Goal: Task Accomplishment & Management: Manage account settings

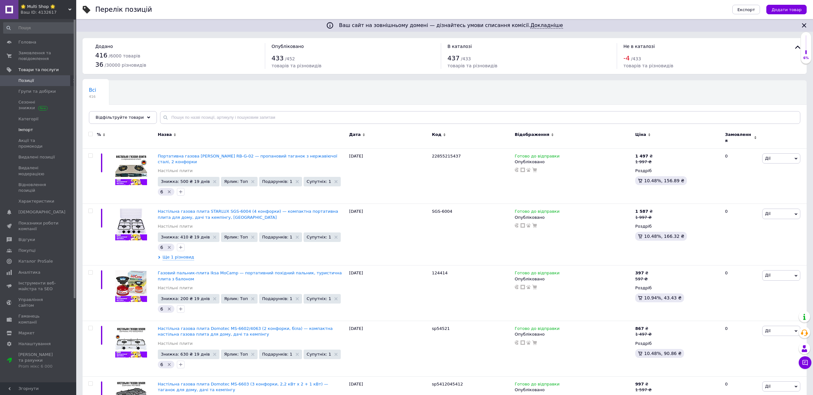
click at [32, 135] on link "Імпорт" at bounding box center [39, 129] width 78 height 11
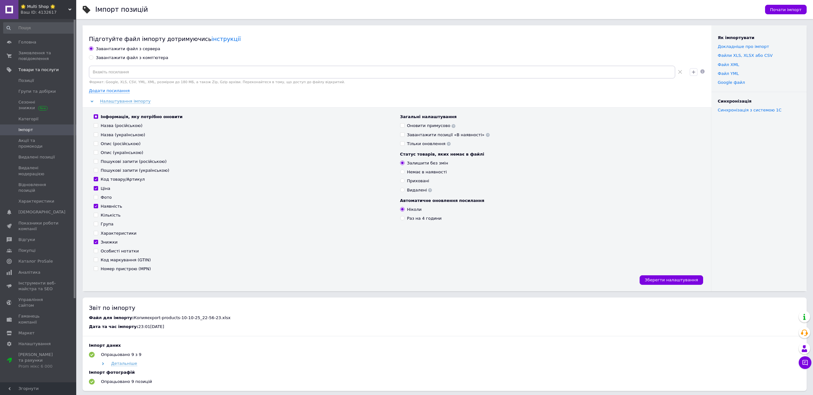
click at [147, 61] on div "Завантажити файл з комп'ютера" at bounding box center [132, 58] width 72 height 6
click at [93, 59] on input "Завантажити файл з комп'ютера" at bounding box center [91, 57] width 4 height 4
radio input "true"
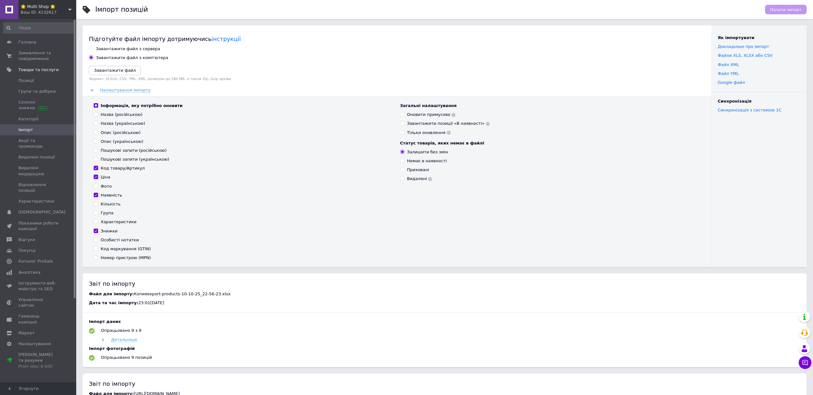
click at [95, 107] on input "Інформація, яку потрібно оновити" at bounding box center [96, 105] width 4 height 4
checkbox input "false"
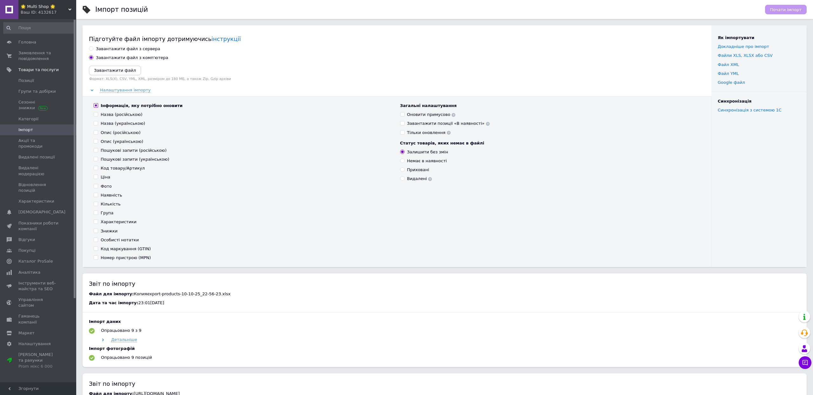
checkbox input "false"
click at [95, 107] on input "Інформація, яку потрібно оновити" at bounding box center [96, 105] width 4 height 4
checkbox input "true"
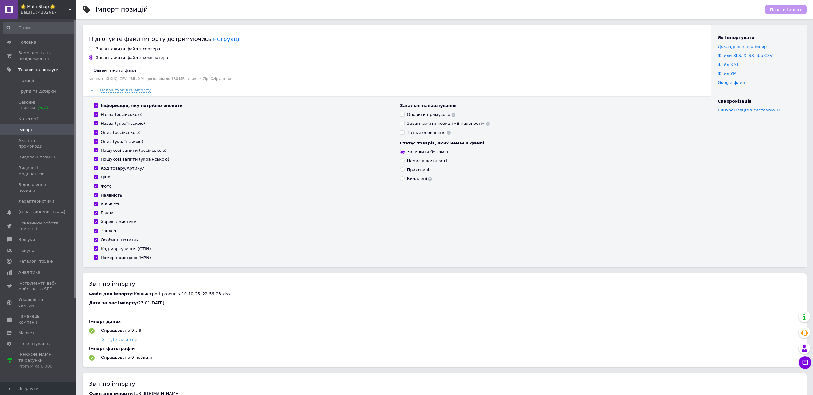
checkbox input "true"
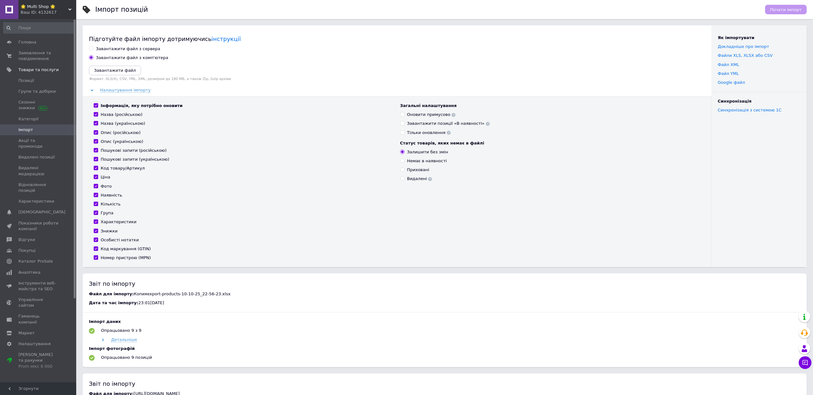
checkbox input "true"
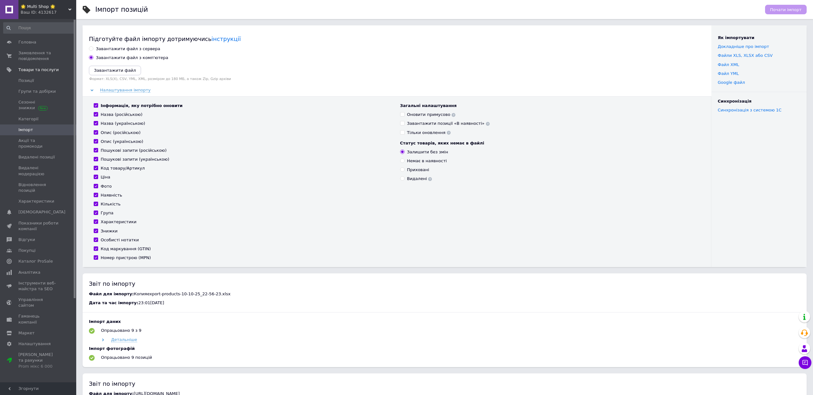
checkbox input "true"
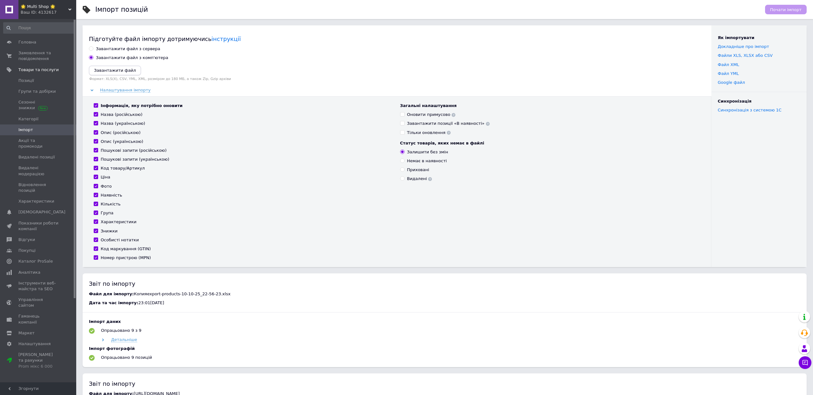
click at [109, 73] on icon "Завантажити файл" at bounding box center [115, 70] width 42 height 5
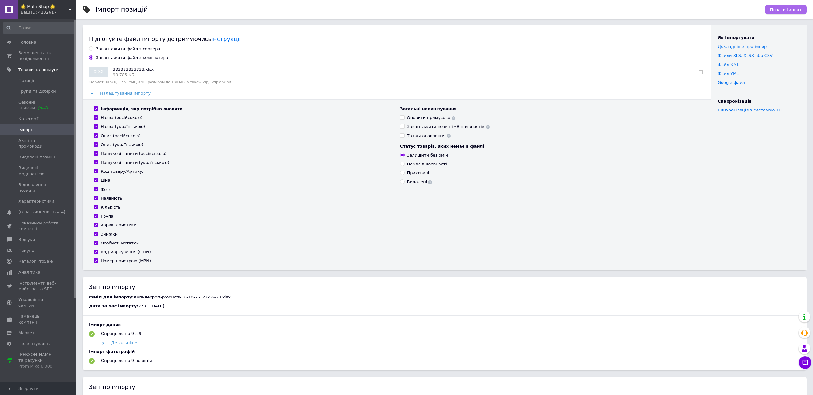
click at [788, 9] on span "Почати імпорт" at bounding box center [785, 9] width 31 height 5
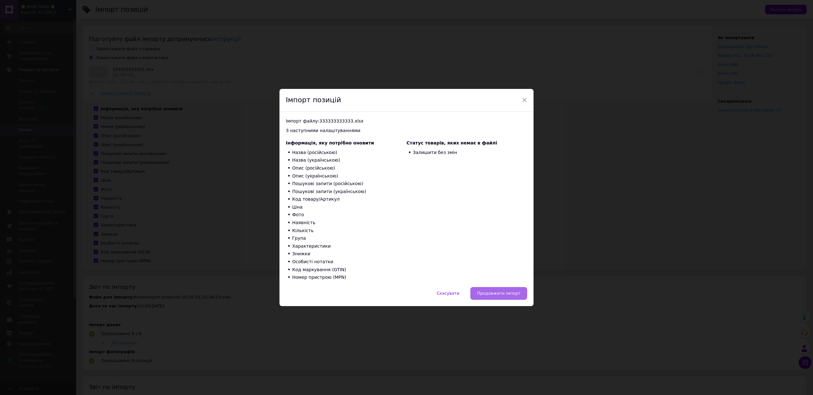
click at [486, 296] on span "Продовжити імпорт" at bounding box center [499, 293] width 44 height 5
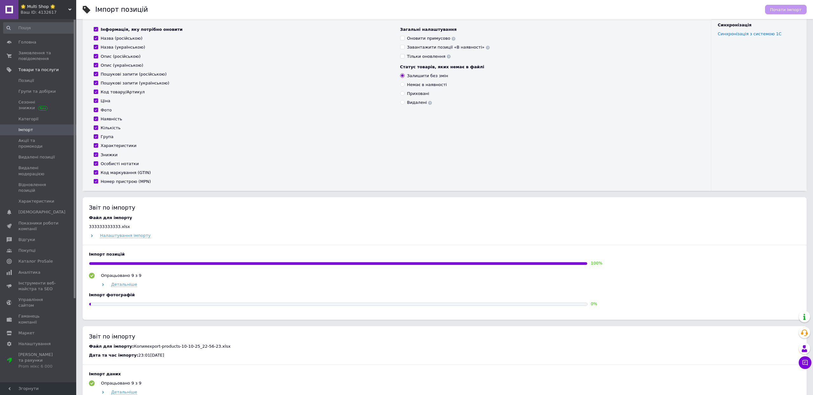
scroll to position [95, 0]
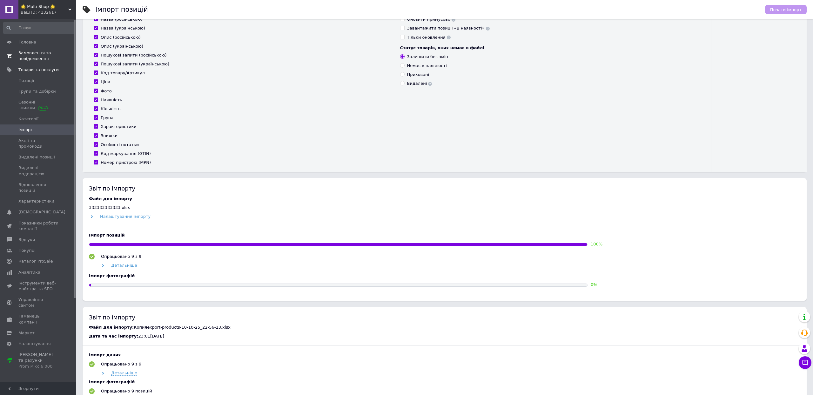
click at [30, 62] on span "Замовлення та повідомлення" at bounding box center [38, 55] width 40 height 11
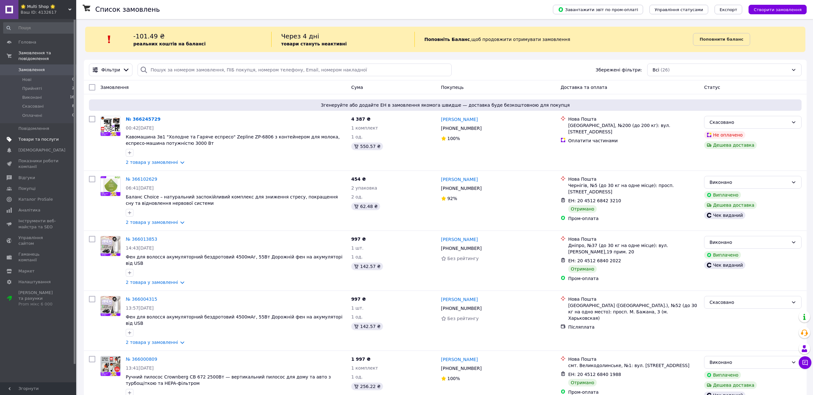
click at [32, 142] on span "Товари та послуги" at bounding box center [38, 140] width 40 height 6
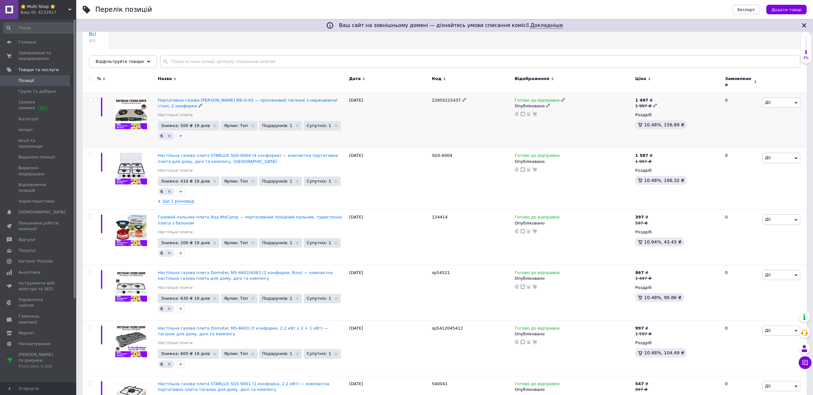
scroll to position [124, 0]
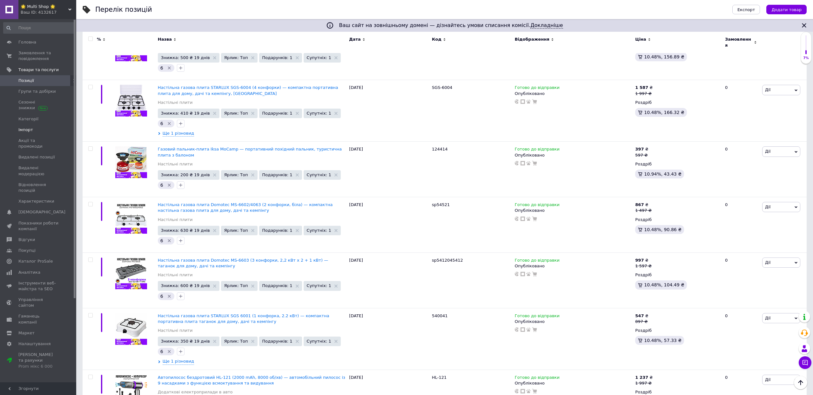
click at [44, 133] on span "Імпорт" at bounding box center [38, 130] width 40 height 6
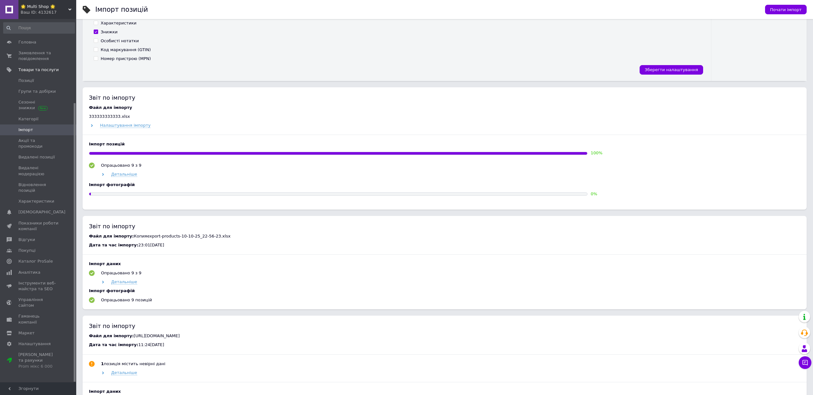
scroll to position [224, 0]
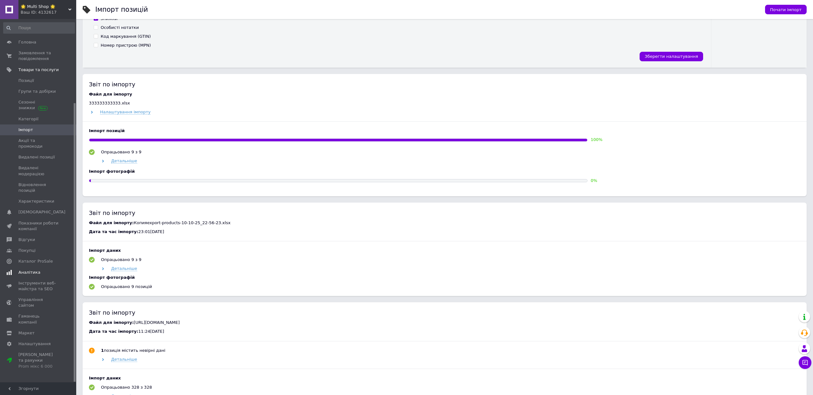
click at [48, 270] on span "Аналітика" at bounding box center [38, 273] width 40 height 6
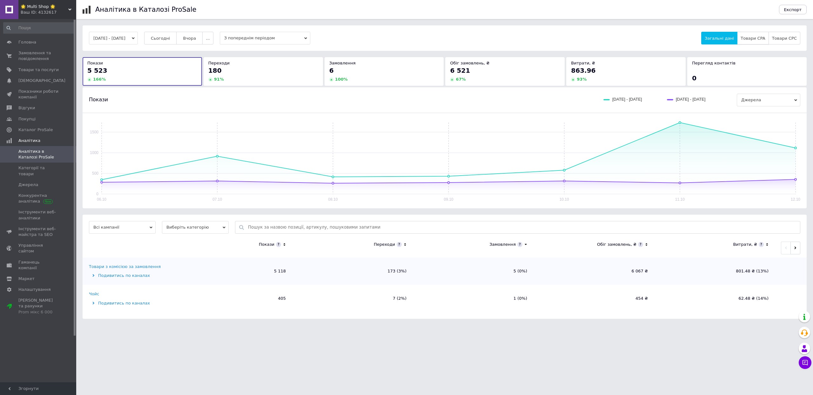
click at [743, 43] on button "Товари CPA" at bounding box center [752, 38] width 31 height 13
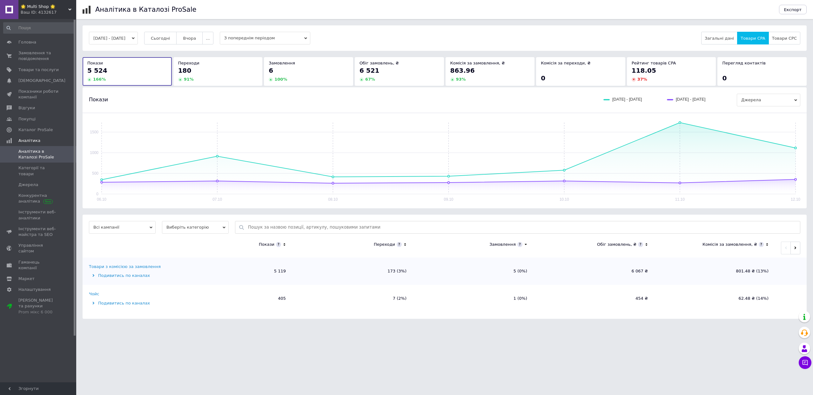
click at [215, 234] on span "Виберіть категорію" at bounding box center [195, 227] width 67 height 13
click at [201, 252] on li "Усі категорії" at bounding box center [195, 248] width 67 height 9
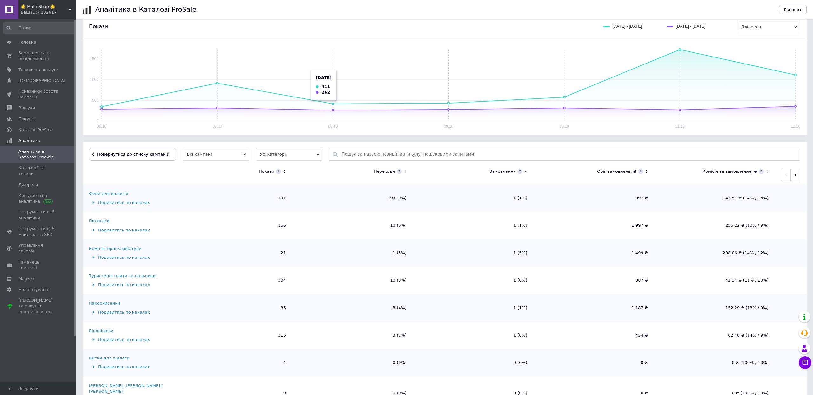
scroll to position [97, 0]
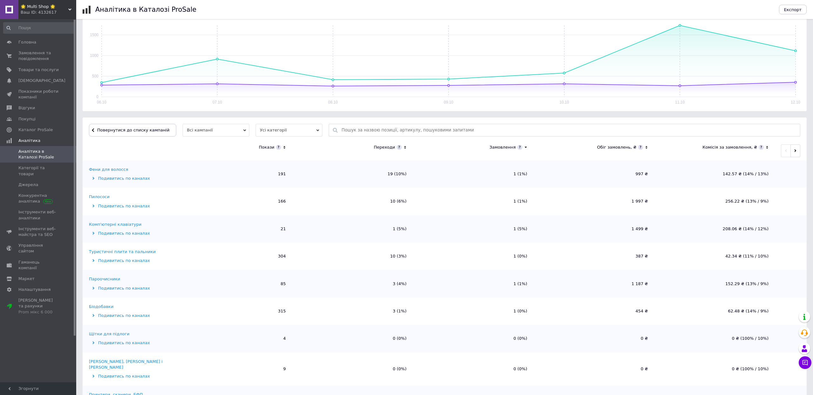
click at [283, 150] on icon at bounding box center [284, 147] width 4 height 5
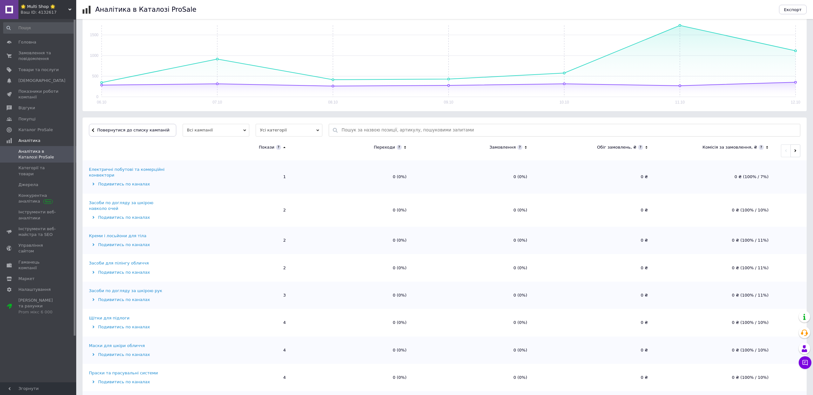
click at [284, 150] on icon at bounding box center [284, 147] width 4 height 5
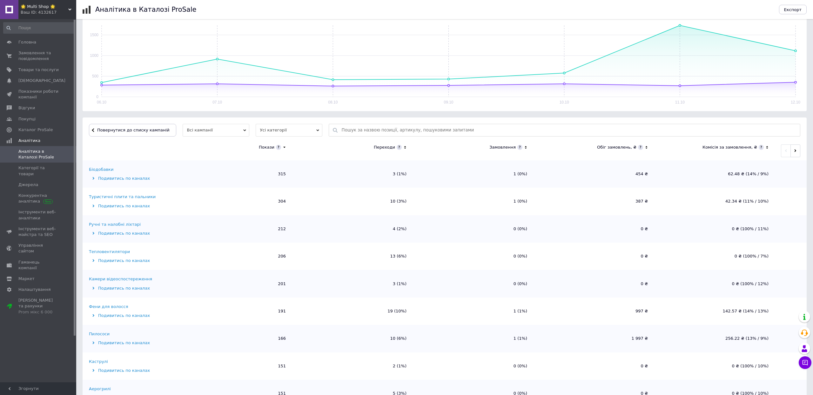
scroll to position [0, 0]
click at [109, 200] on div "Туристичні плити та пальники" at bounding box center [122, 197] width 67 height 6
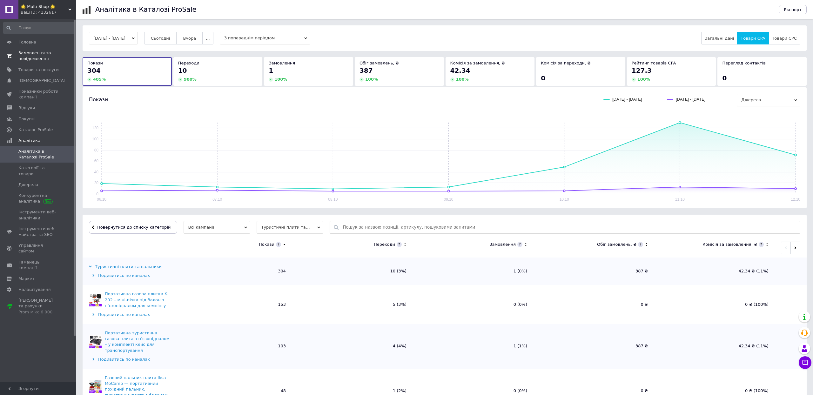
click at [50, 62] on span "Замовлення та повідомлення" at bounding box center [38, 55] width 40 height 11
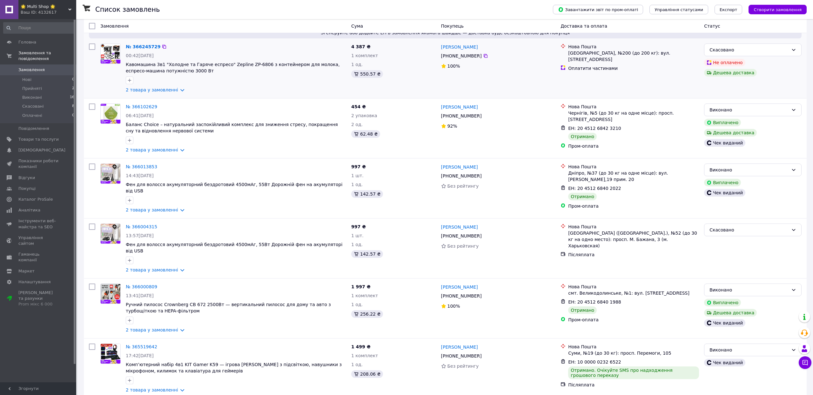
scroll to position [72, 0]
click at [40, 213] on span "Аналітика" at bounding box center [29, 210] width 22 height 6
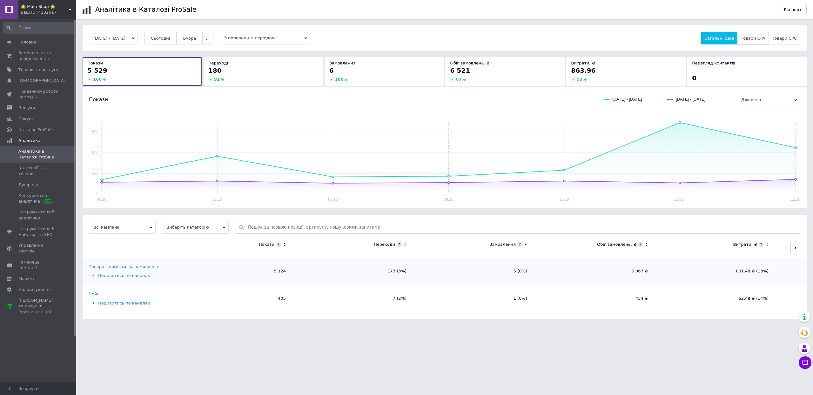
click at [741, 41] on span "Товари CPA" at bounding box center [753, 38] width 24 height 5
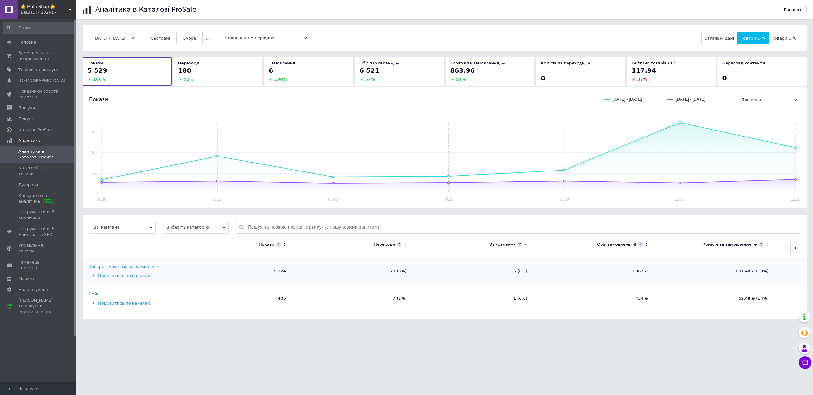
click at [95, 297] on div "Чойс" at bounding box center [94, 294] width 10 height 6
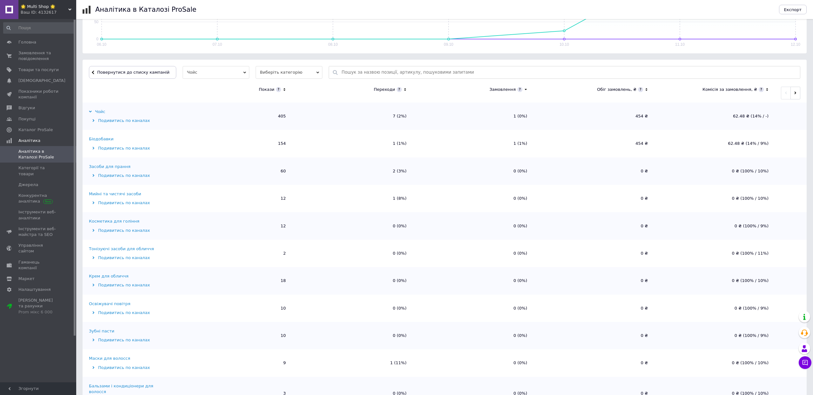
click at [285, 92] on icon at bounding box center [284, 89] width 4 height 5
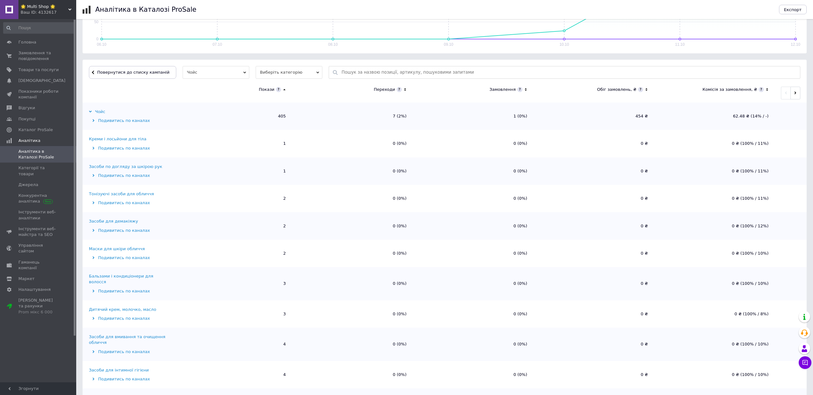
click at [285, 92] on icon at bounding box center [284, 89] width 4 height 5
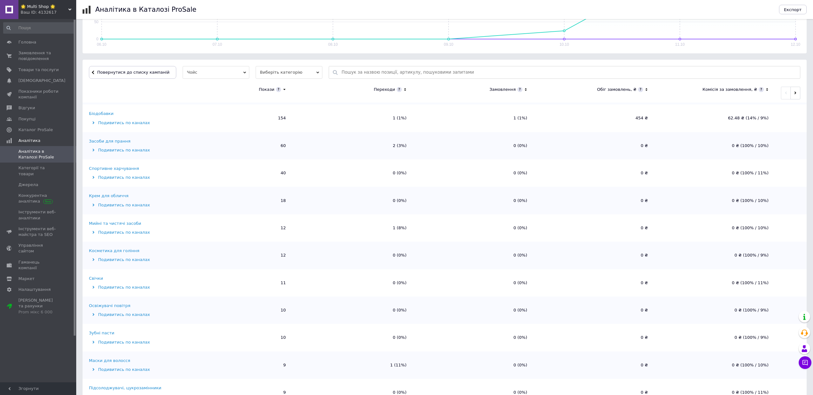
scroll to position [42, 0]
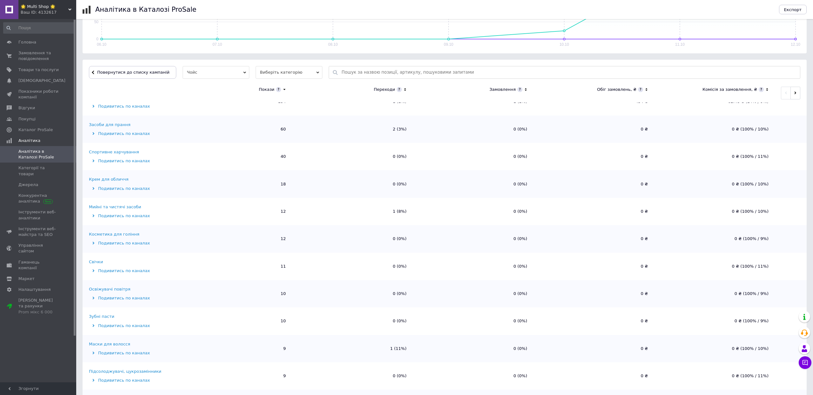
click at [95, 100] on div "Біодобавки" at bounding box center [101, 97] width 24 height 6
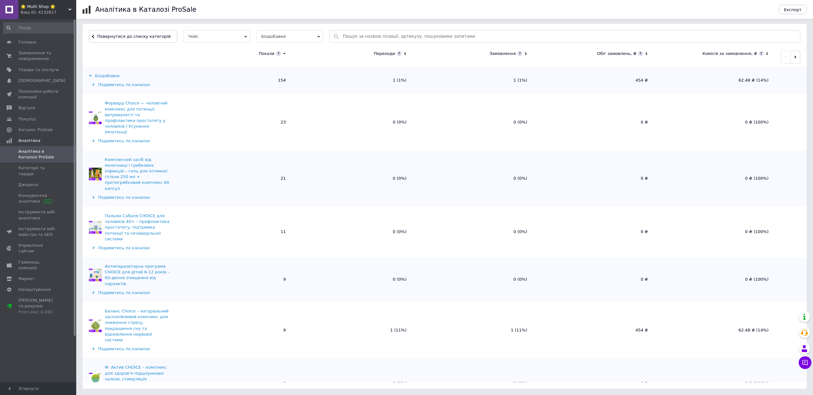
scroll to position [0, 0]
drag, startPoint x: 273, startPoint y: 142, endPoint x: 296, endPoint y: 145, distance: 23.0
click at [296, 144] on tr "Форвард Choice — чоловічий комплекс для потенції, витривалості та профілактики …" at bounding box center [445, 122] width 724 height 56
click at [296, 145] on td "0 (0%)" at bounding box center [352, 122] width 121 height 56
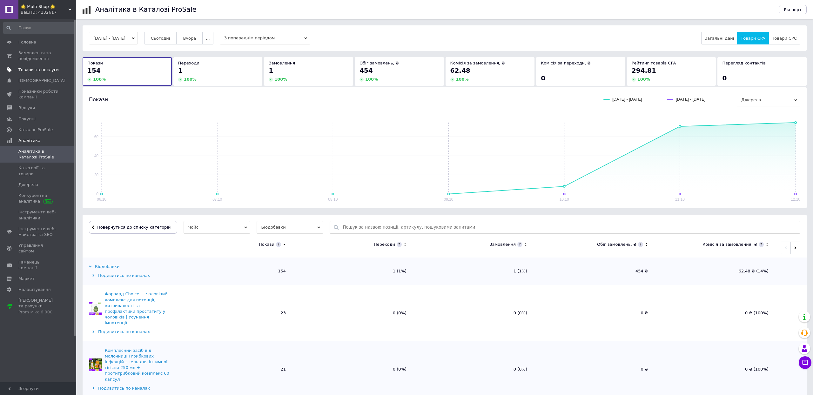
click at [37, 73] on span "Товари та послуги" at bounding box center [38, 70] width 40 height 6
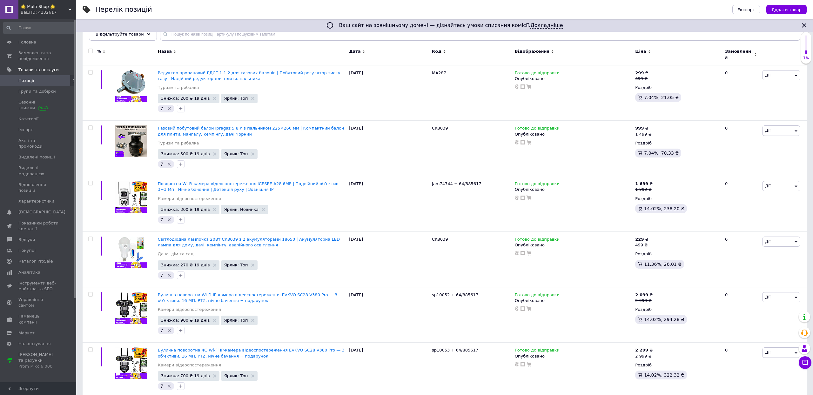
scroll to position [83, 0]
click at [292, 81] on span "Редуктор пропановий РДСГ-1-1.2 для газових балонів | Побутовий регулятор тиску …" at bounding box center [249, 75] width 183 height 10
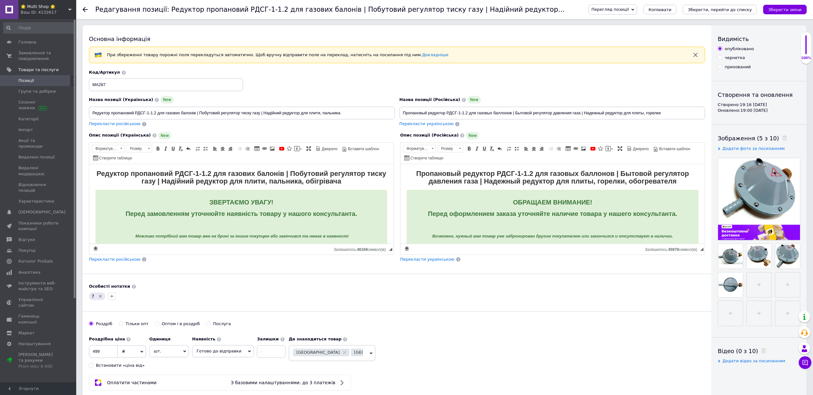
click at [86, 11] on icon at bounding box center [85, 9] width 5 height 5
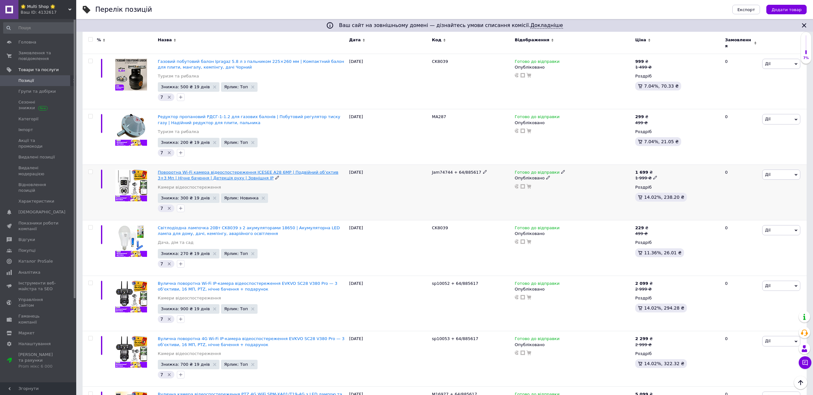
scroll to position [71, 0]
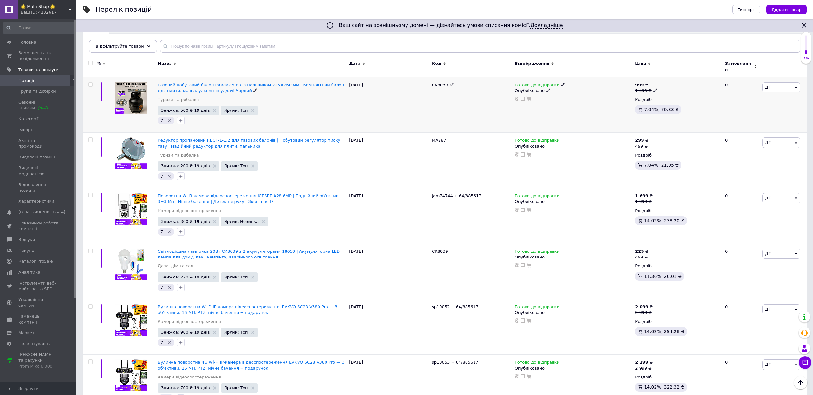
click at [90, 87] on input "checkbox" at bounding box center [90, 85] width 4 height 4
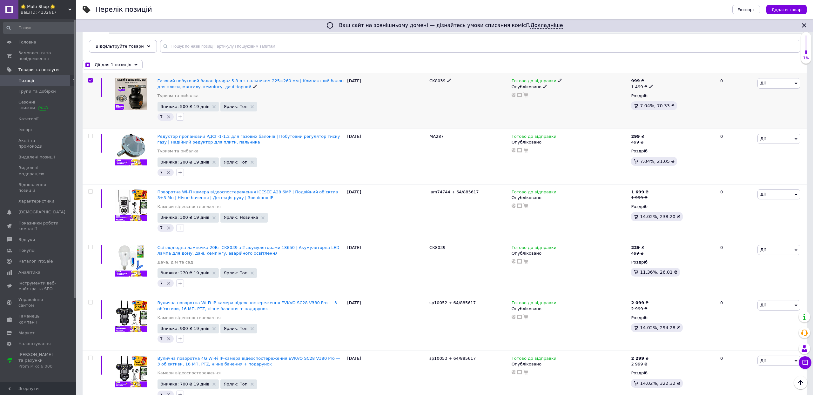
click at [89, 81] on span at bounding box center [90, 80] width 4 height 4
click at [89, 81] on input "checkbox" at bounding box center [90, 80] width 4 height 4
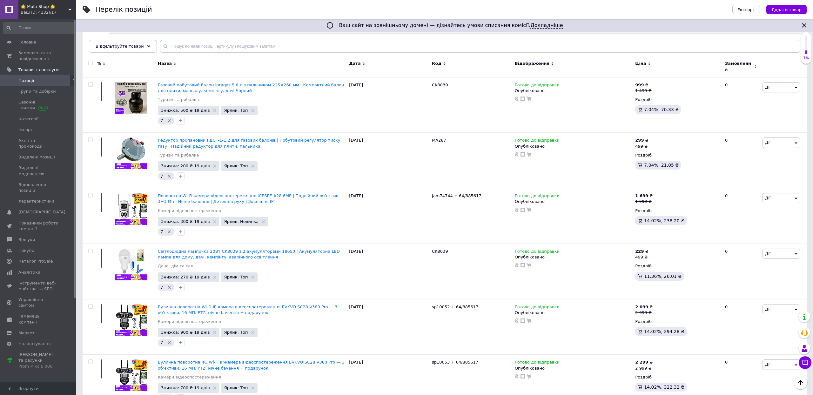
click at [89, 65] on input "checkbox" at bounding box center [90, 63] width 4 height 4
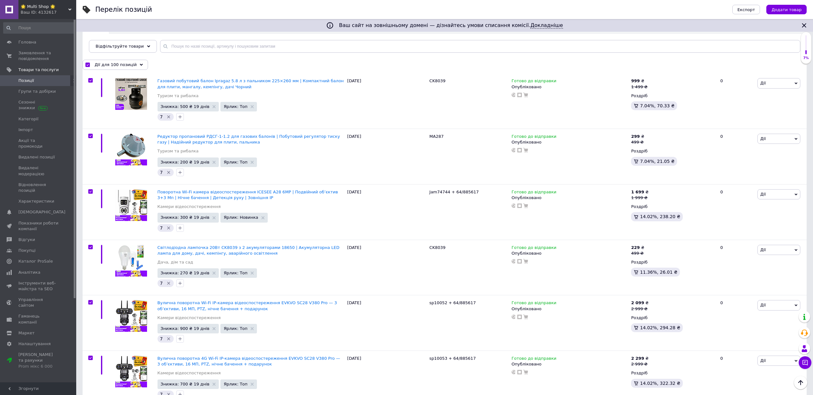
checkbox input "true"
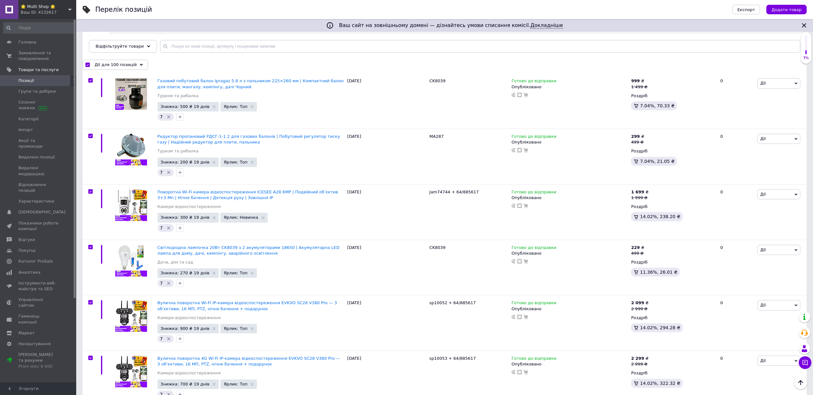
checkbox input "true"
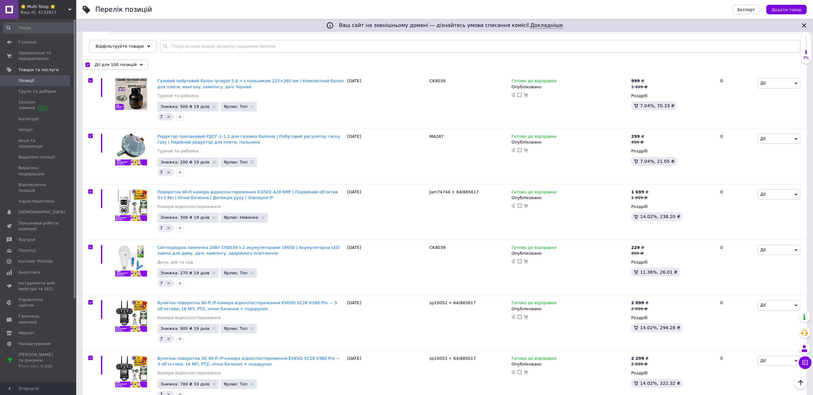
checkbox input "true"
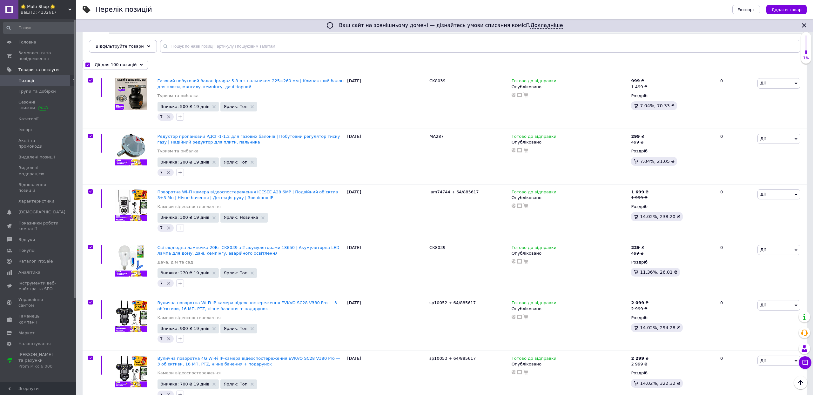
checkbox input "true"
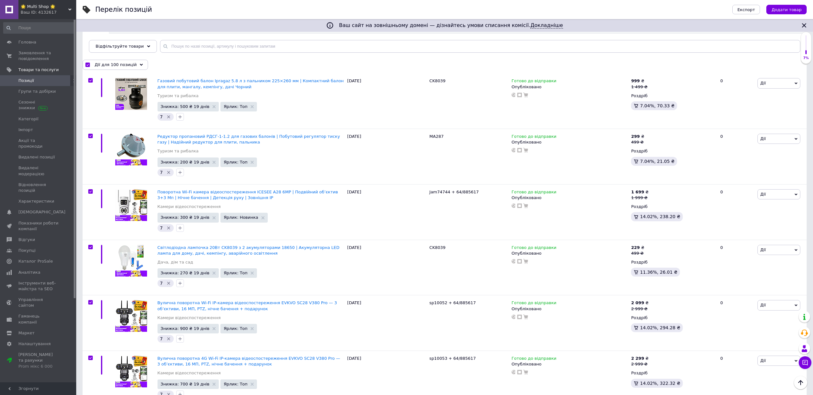
checkbox input "true"
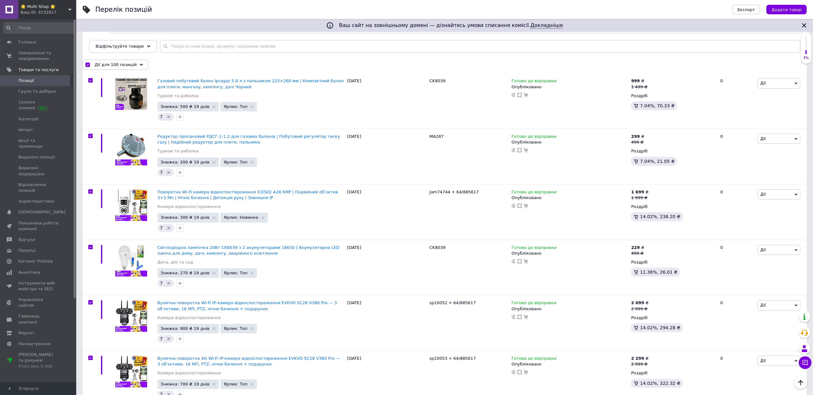
checkbox input "true"
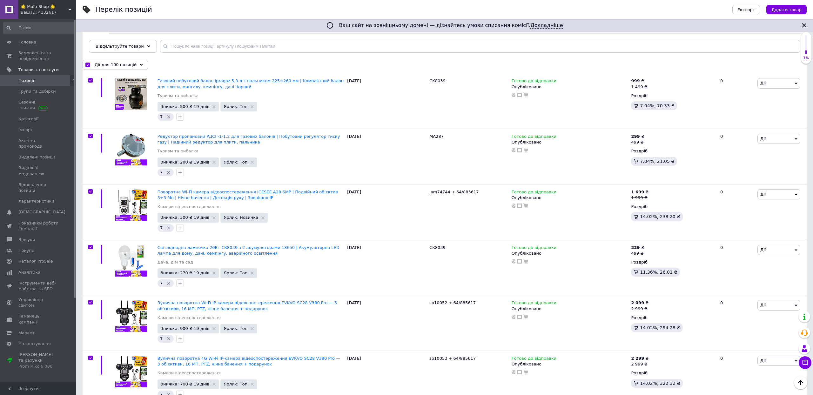
checkbox input "true"
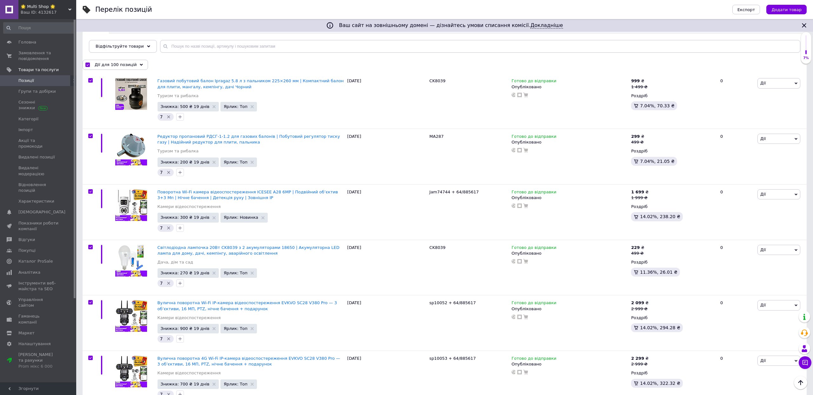
checkbox input "true"
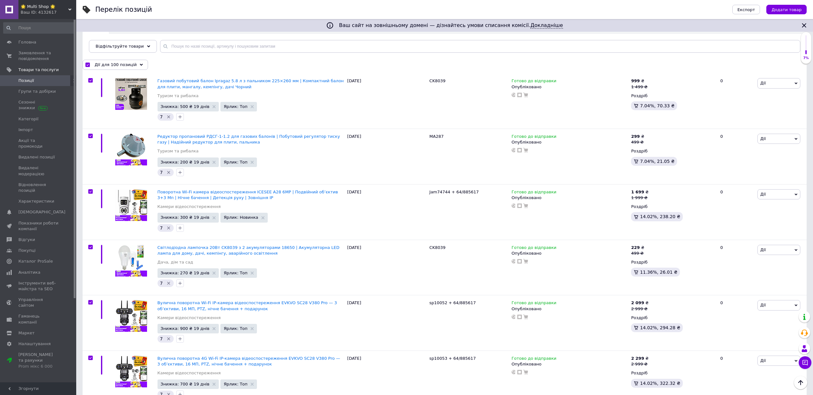
checkbox input "true"
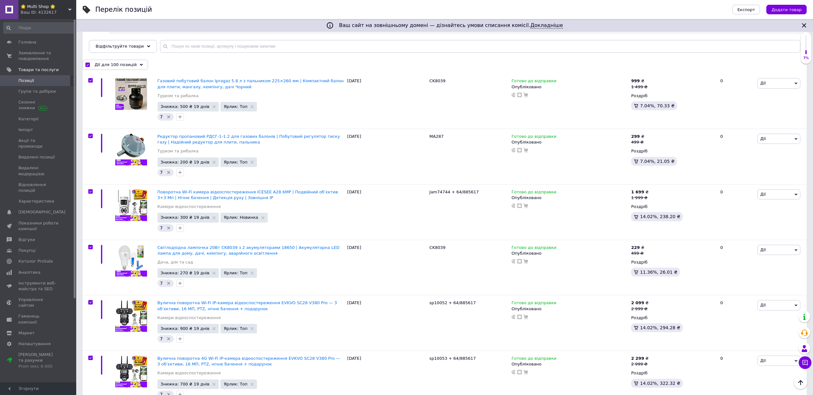
checkbox input "true"
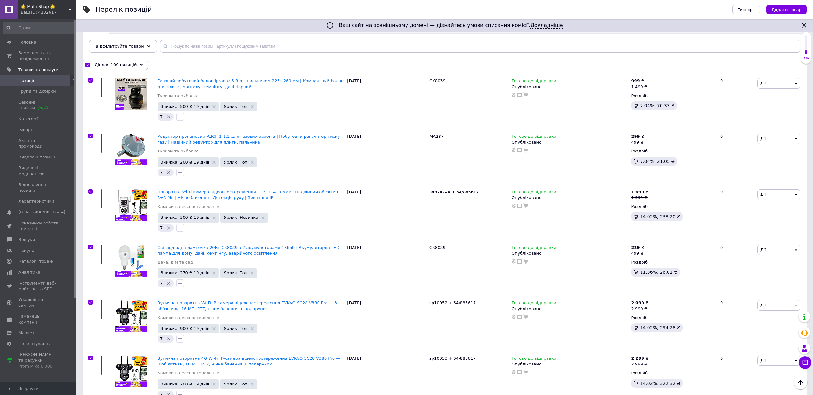
checkbox input "true"
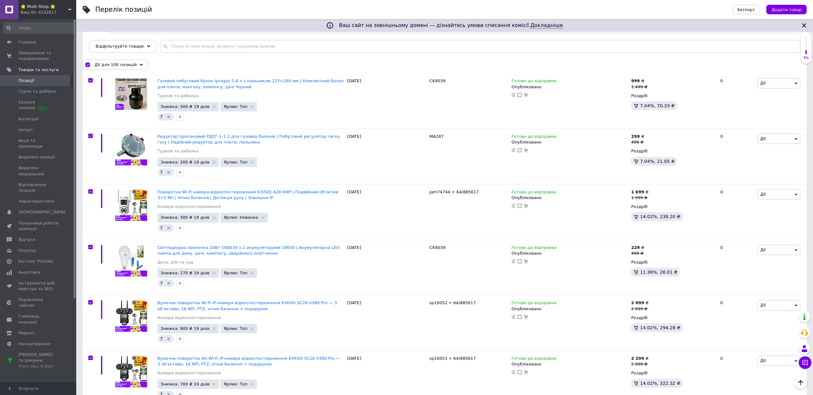
checkbox input "true"
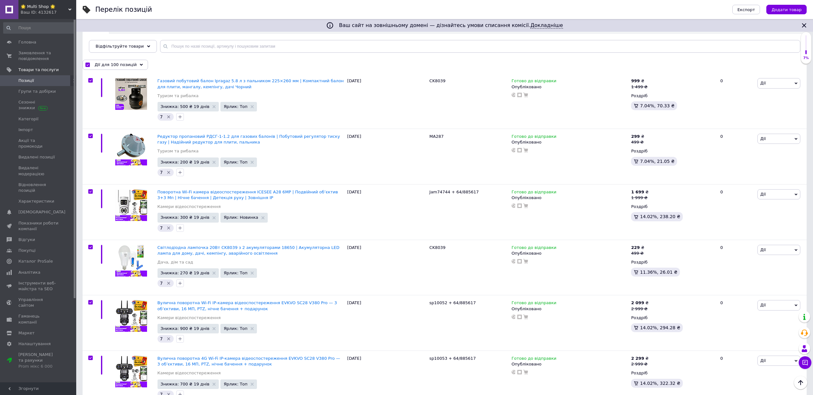
checkbox input "true"
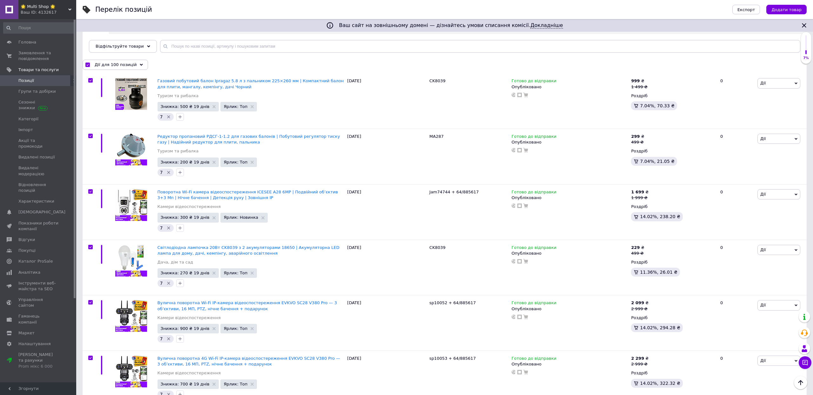
checkbox input "true"
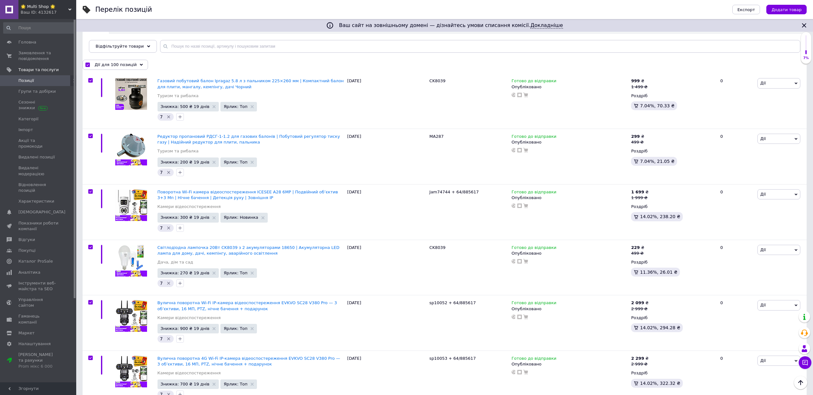
checkbox input "true"
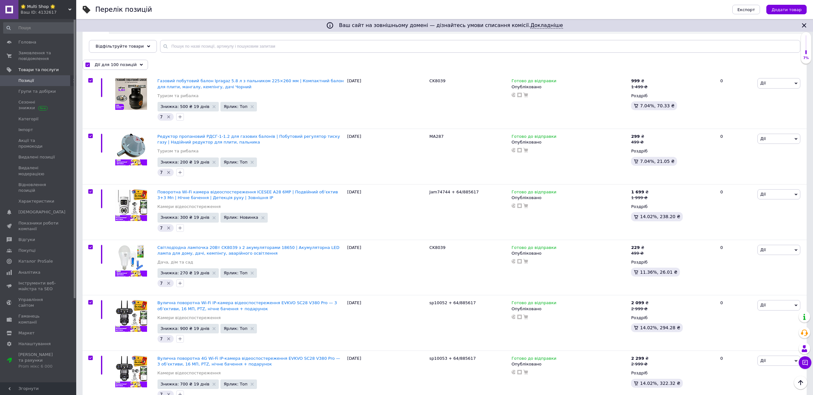
checkbox input "true"
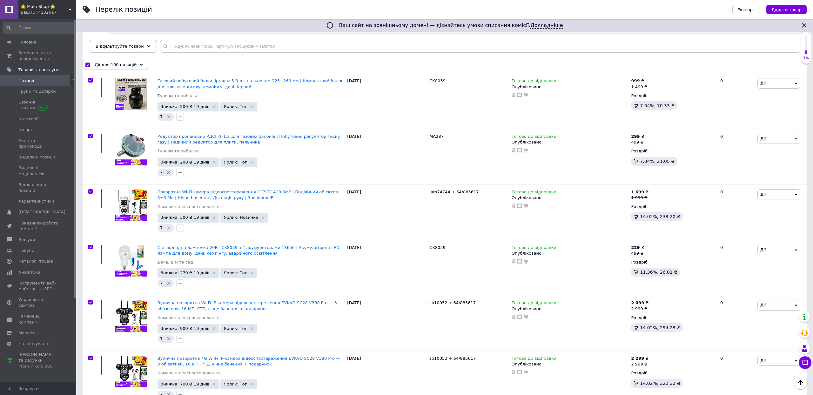
checkbox input "true"
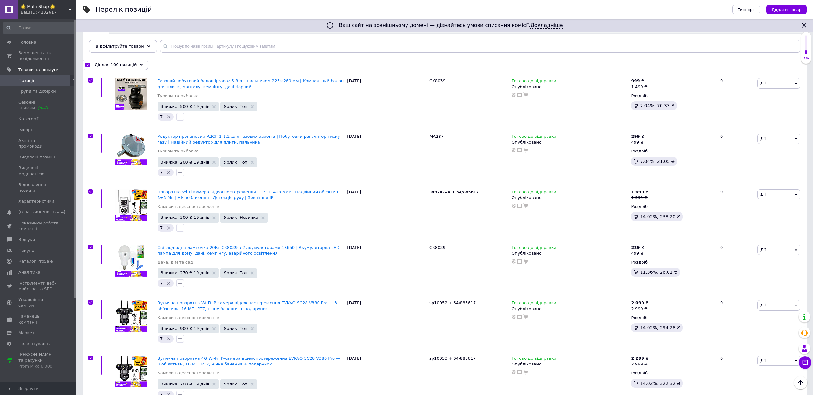
checkbox input "true"
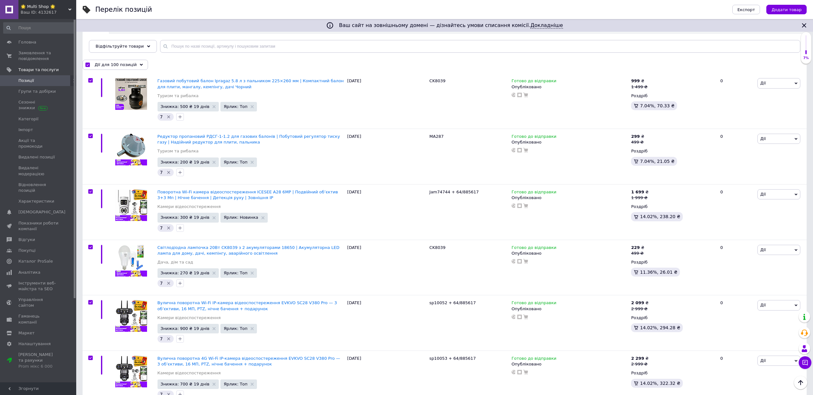
checkbox input "true"
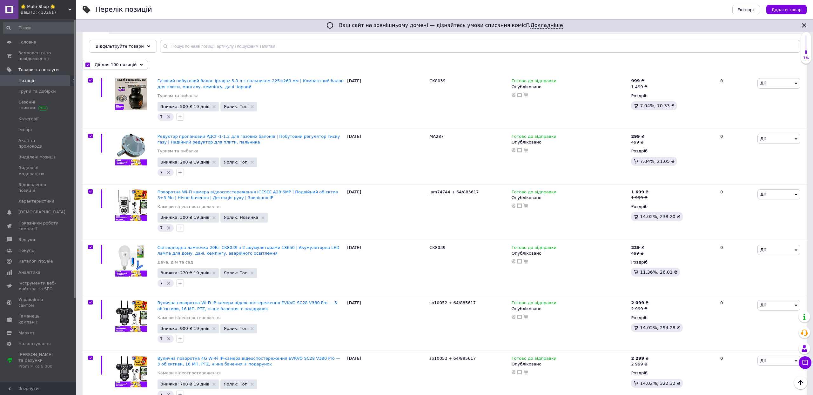
checkbox input "true"
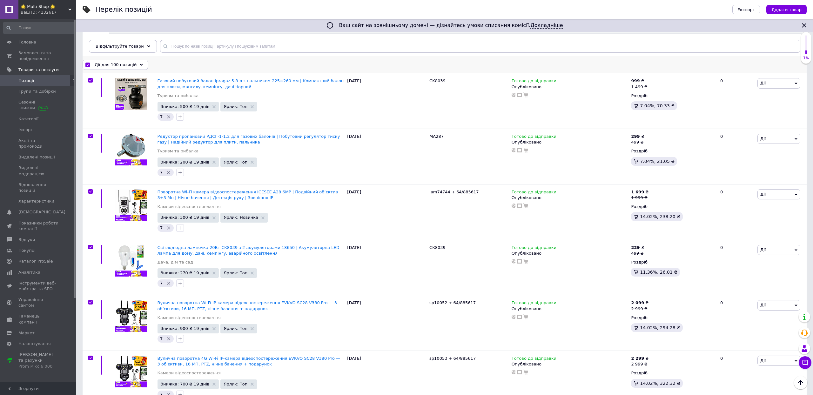
click at [121, 65] on span "Дії для 100 позицій" at bounding box center [116, 65] width 42 height 6
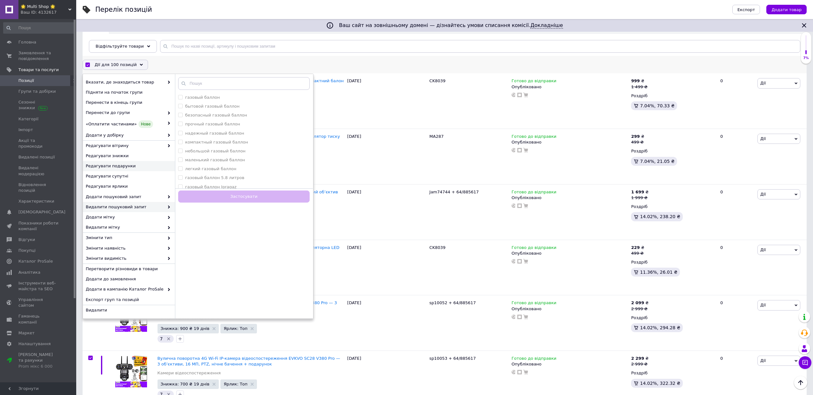
click at [152, 169] on span "Редагувати подарунки" at bounding box center [128, 166] width 85 height 6
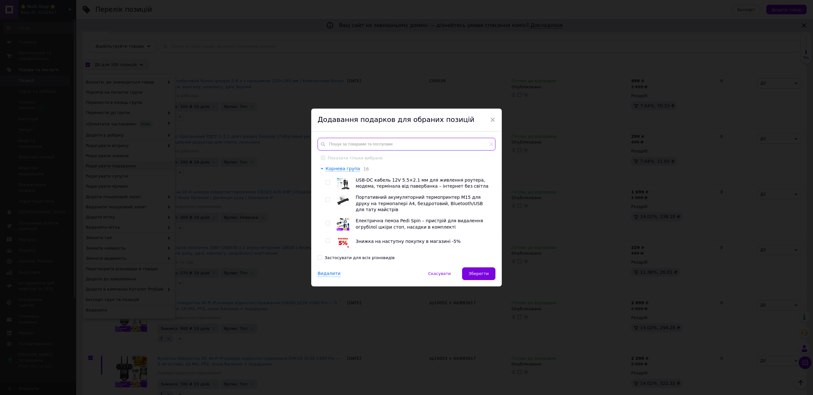
click at [373, 144] on input "text" at bounding box center [407, 144] width 178 height 13
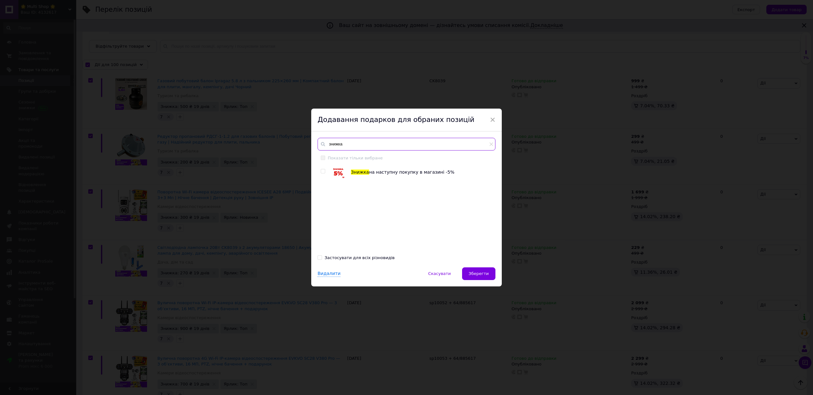
type input "знижка"
click at [321, 174] on div at bounding box center [324, 172] width 6 height 13
click at [321, 173] on input "checkbox" at bounding box center [323, 171] width 4 height 4
checkbox input "true"
click at [469, 274] on span "Зберегти" at bounding box center [479, 273] width 20 height 5
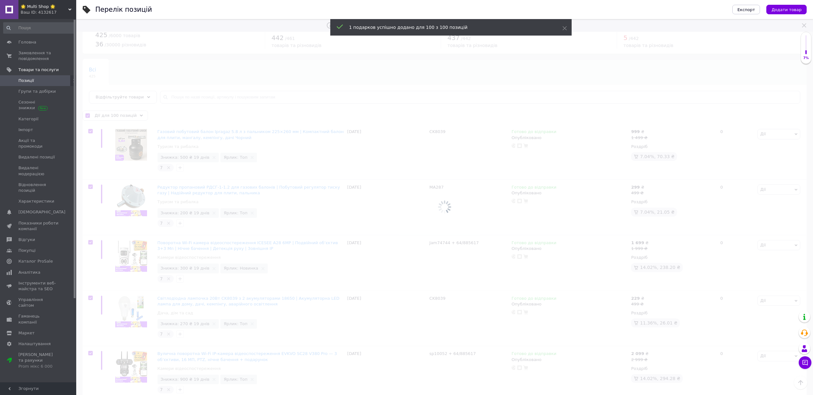
scroll to position [15, 0]
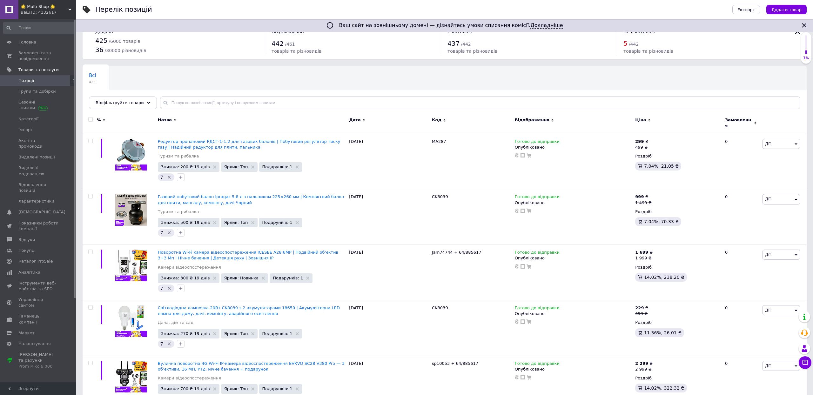
checkbox input "false"
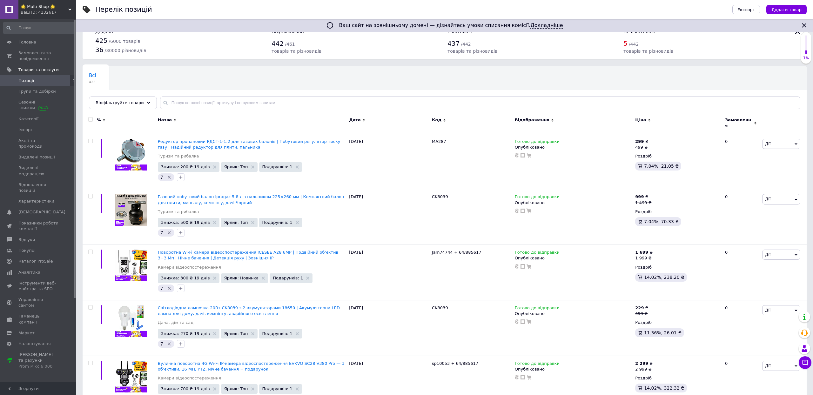
checkbox input "false"
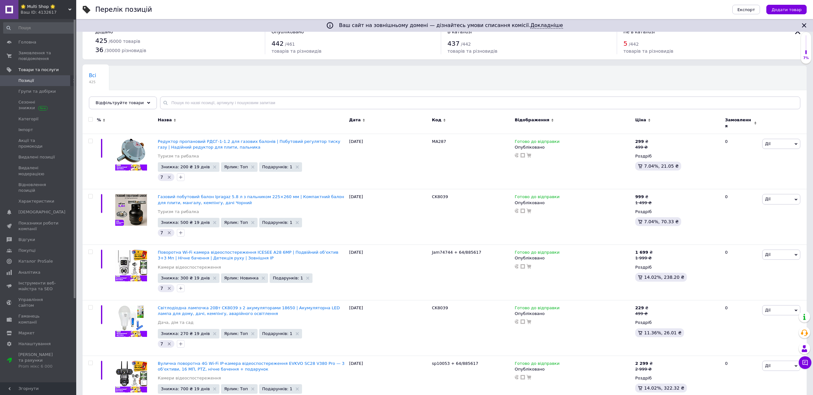
checkbox input "false"
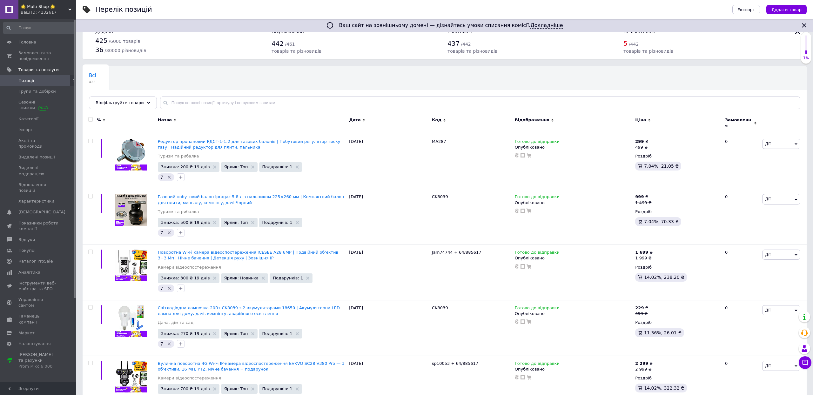
checkbox input "false"
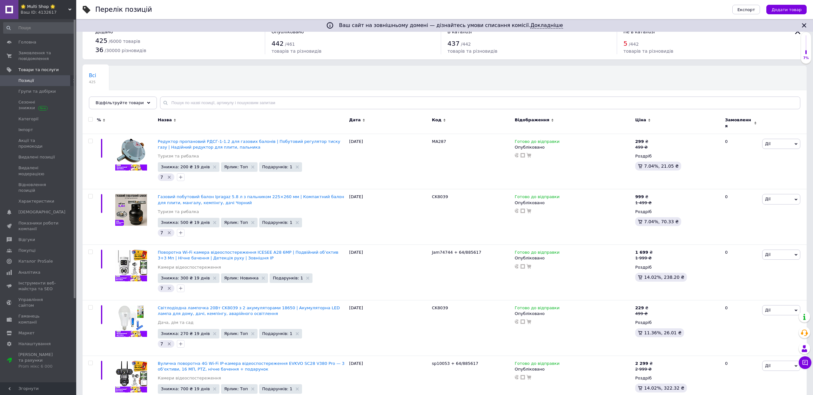
checkbox input "false"
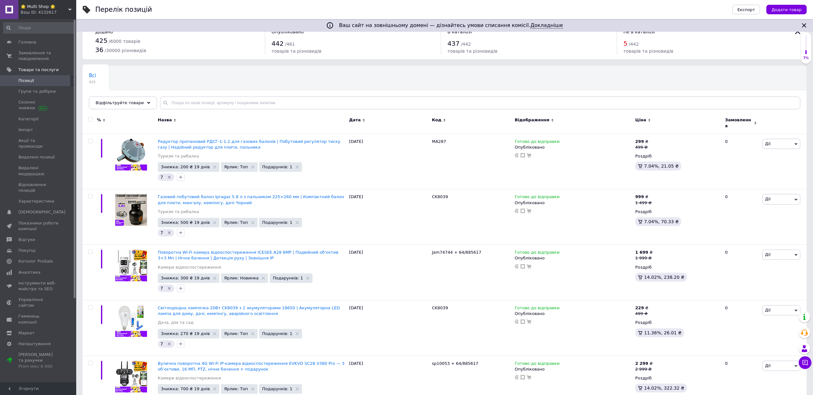
checkbox input "false"
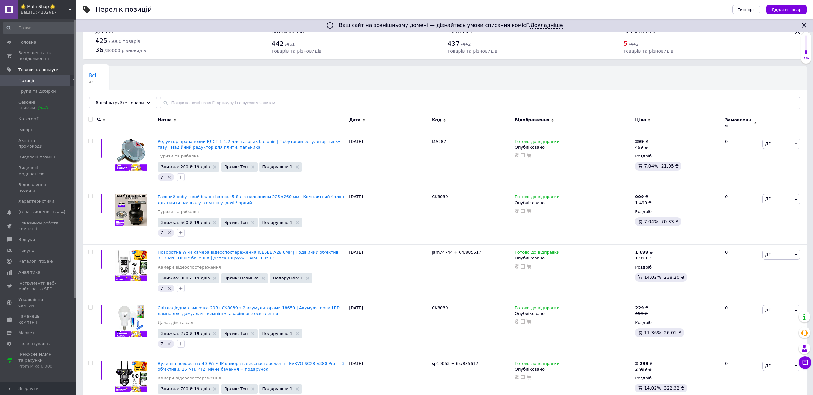
checkbox input "false"
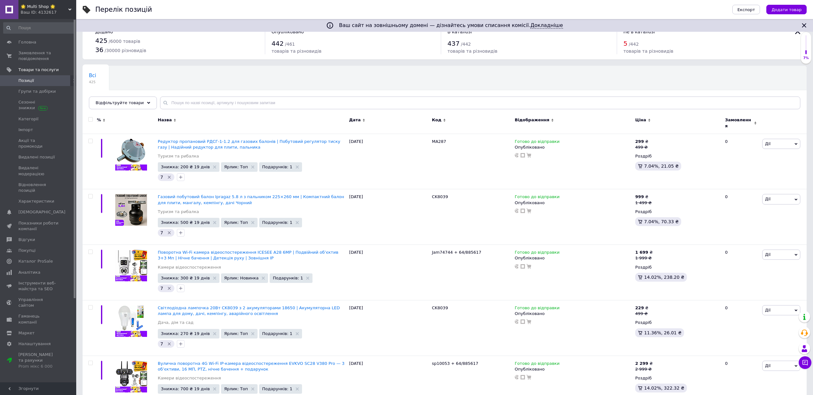
checkbox input "false"
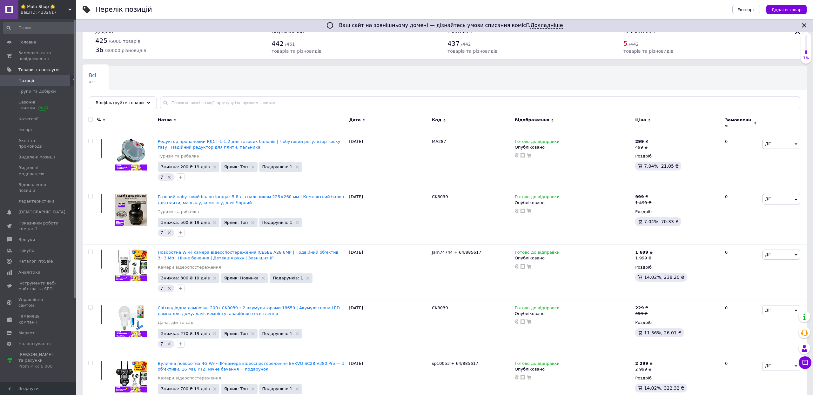
checkbox input "false"
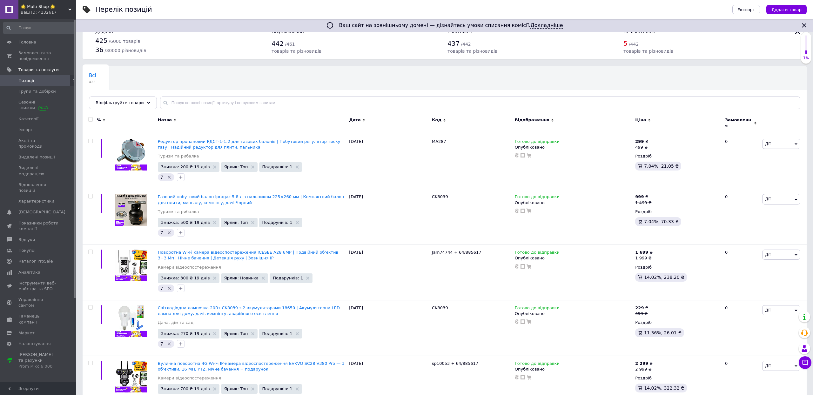
checkbox input "false"
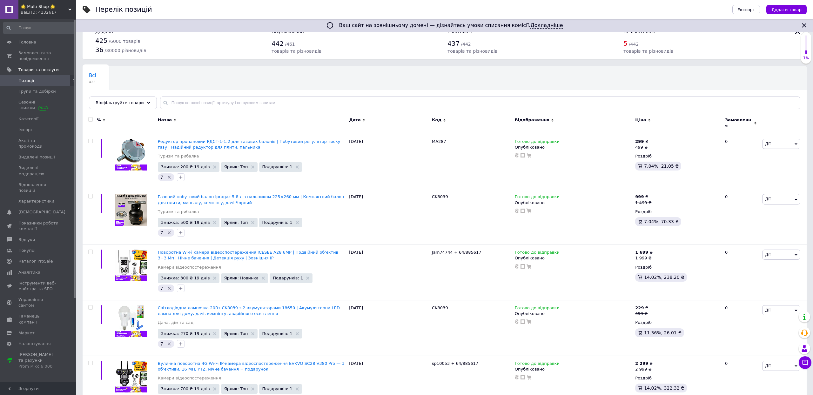
checkbox input "false"
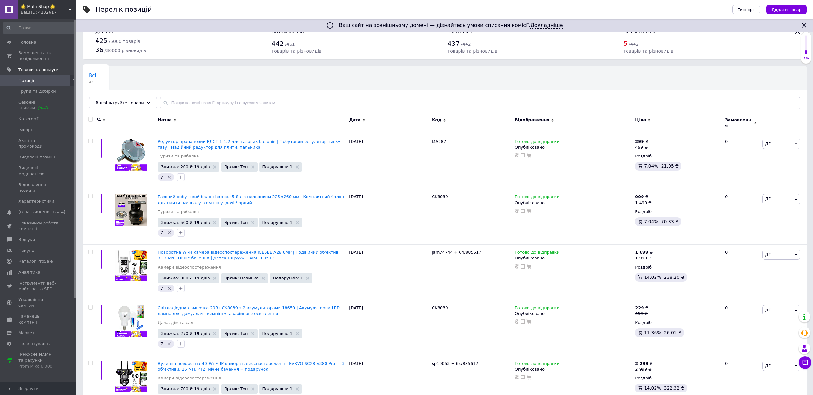
checkbox input "false"
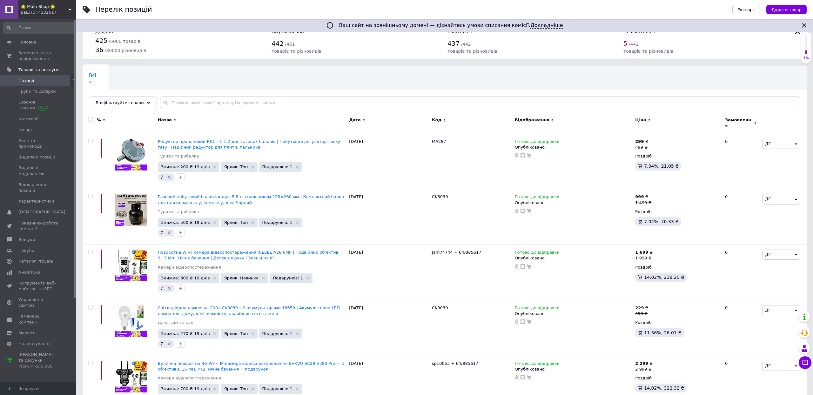
checkbox input "false"
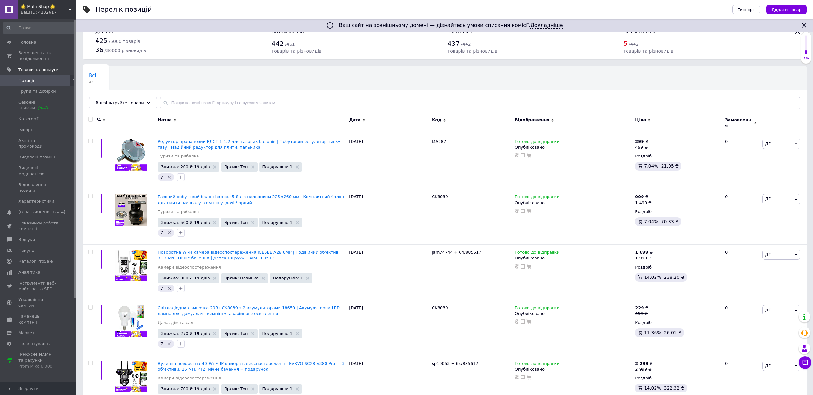
checkbox input "false"
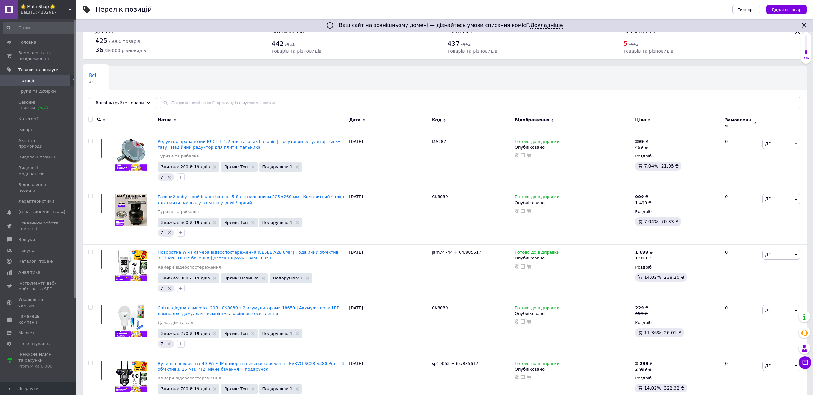
checkbox input "false"
click at [159, 77] on div "Всі 425 Ok Відфільтровано... Зберегти" at bounding box center [126, 78] width 87 height 24
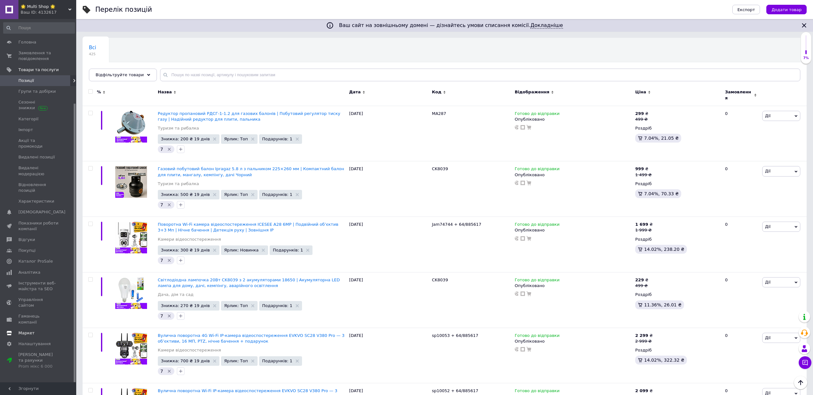
scroll to position [109, 0]
click at [33, 330] on span "Маркет" at bounding box center [26, 333] width 16 height 6
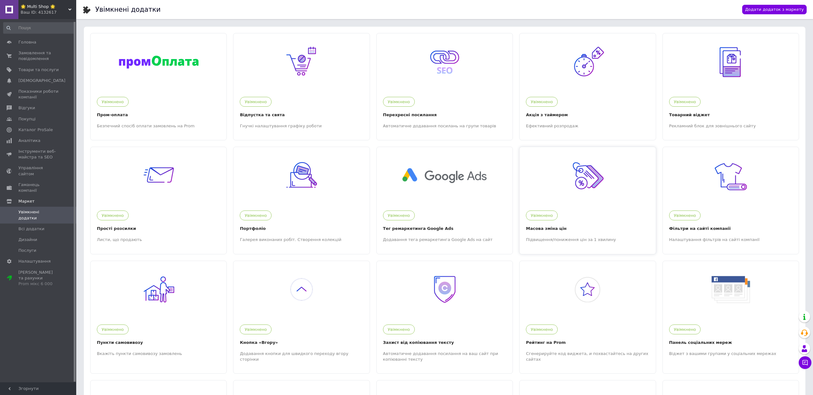
click at [572, 195] on img at bounding box center [587, 175] width 39 height 39
click at [39, 60] on span "Замовлення та повідомлення" at bounding box center [38, 55] width 40 height 11
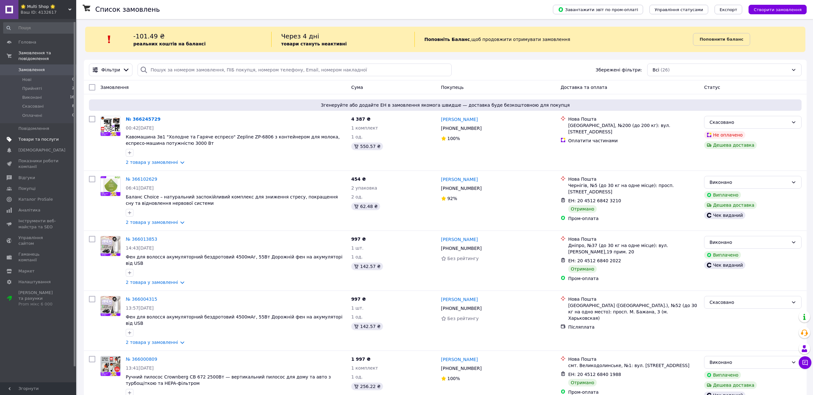
click at [40, 142] on span "Товари та послуги" at bounding box center [38, 140] width 40 height 6
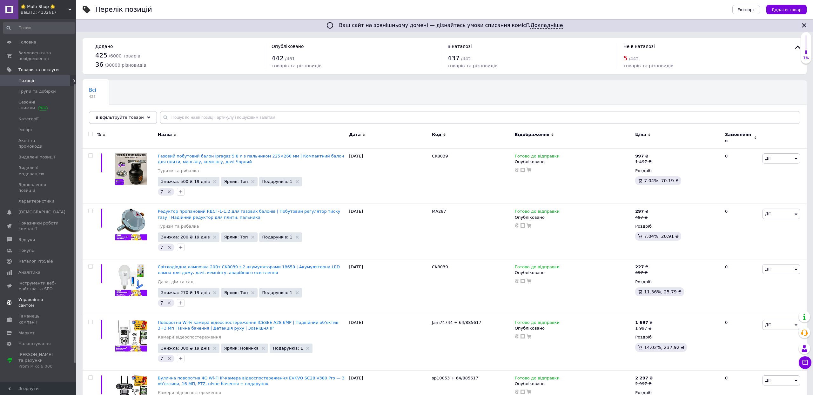
scroll to position [80, 0]
click at [37, 260] on span "Каталог ProSale" at bounding box center [35, 261] width 34 height 6
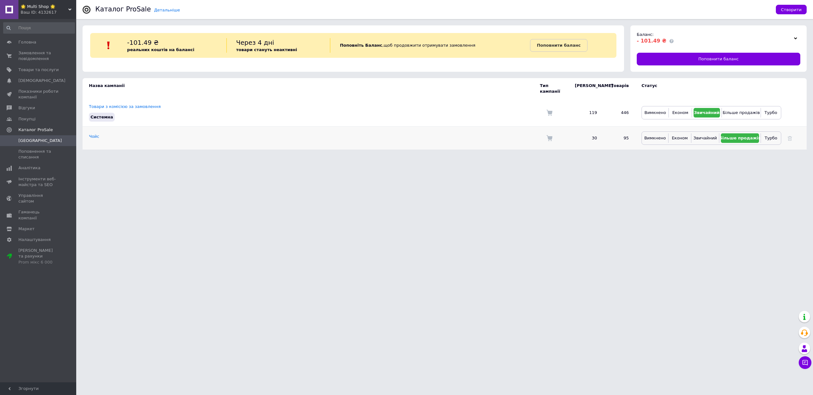
click at [98, 142] on td "Чойс" at bounding box center [311, 138] width 457 height 23
click at [98, 139] on link "Чойс" at bounding box center [94, 136] width 10 height 5
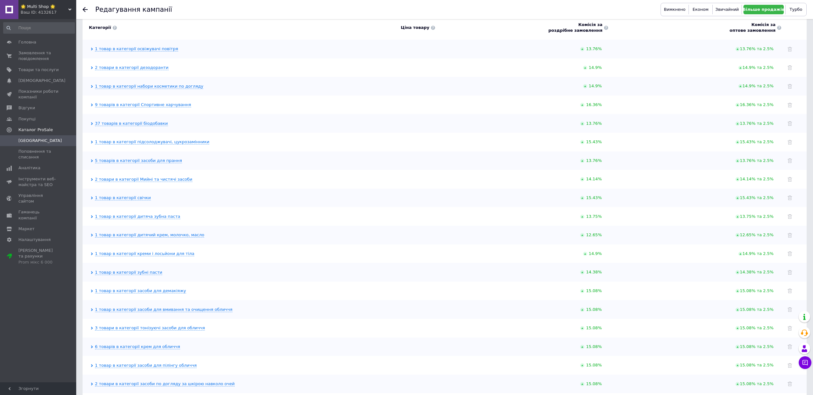
scroll to position [213, 0]
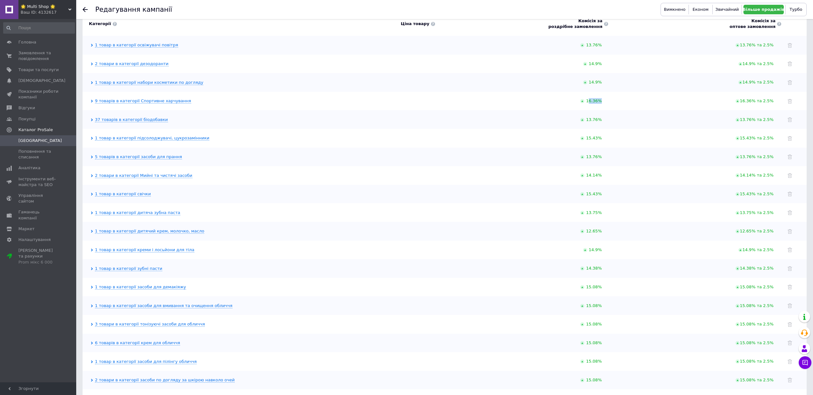
drag, startPoint x: 582, startPoint y: 127, endPoint x: 605, endPoint y: 127, distance: 22.2
click at [605, 104] on div "16.36%" at bounding box center [524, 101] width 167 height 6
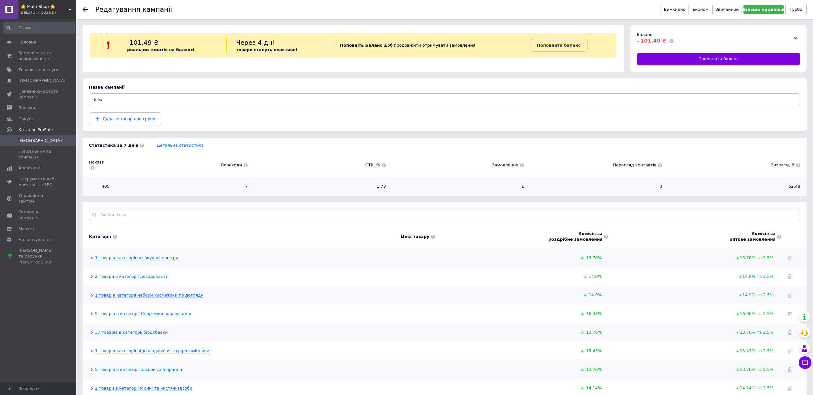
scroll to position [0, 0]
click at [246, 189] on span "7" at bounding box center [182, 187] width 132 height 6
click at [275, 189] on span "1.73" at bounding box center [320, 187] width 132 height 6
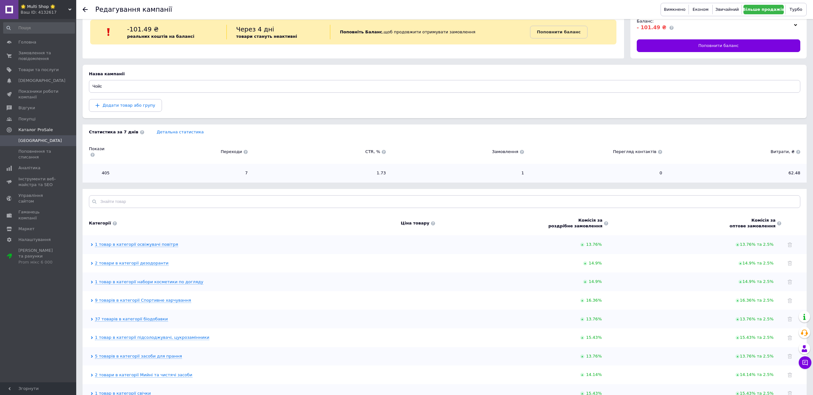
scroll to position [11, 0]
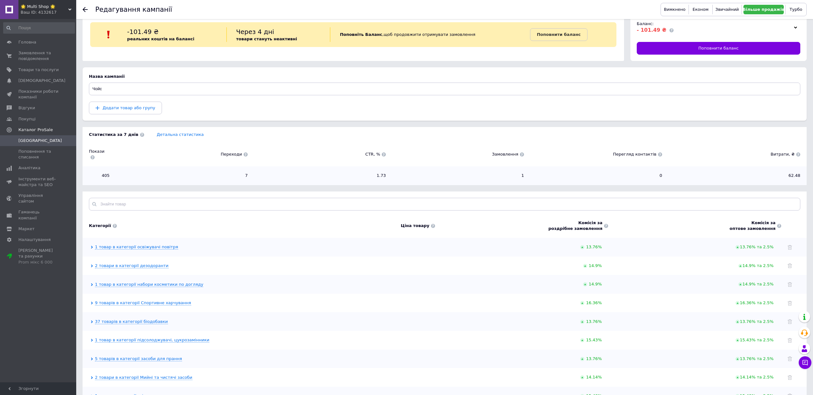
click at [37, 144] on span "[GEOGRAPHIC_DATA]" at bounding box center [40, 141] width 44 height 6
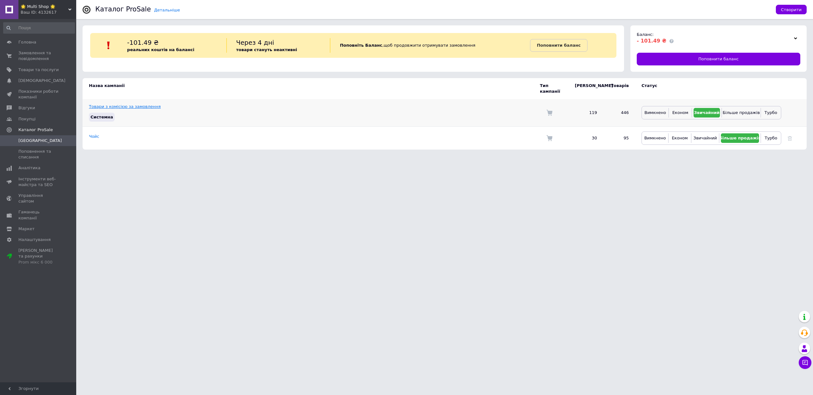
click at [161, 109] on link "Товари з комісією за замовлення" at bounding box center [125, 106] width 72 height 5
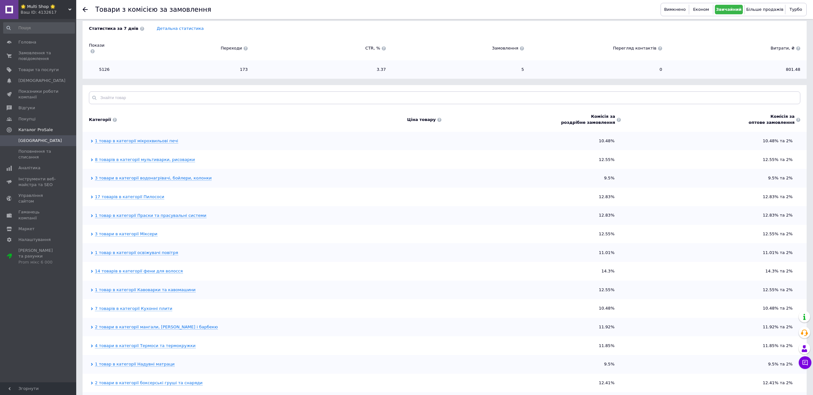
scroll to position [33, 0]
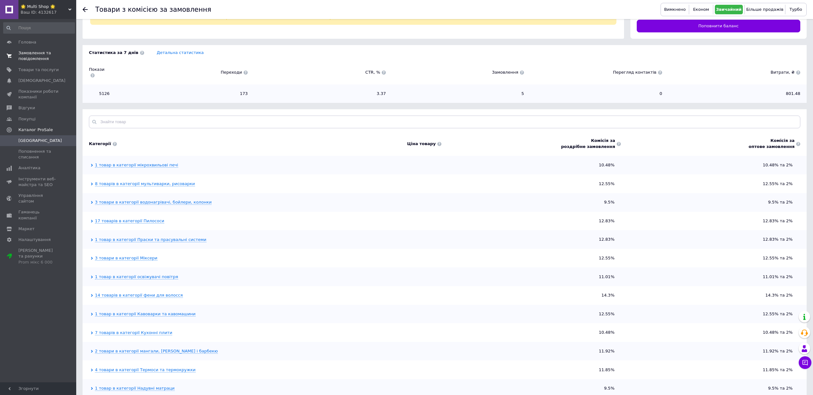
click at [46, 58] on span "Замовлення та повідомлення" at bounding box center [38, 55] width 40 height 11
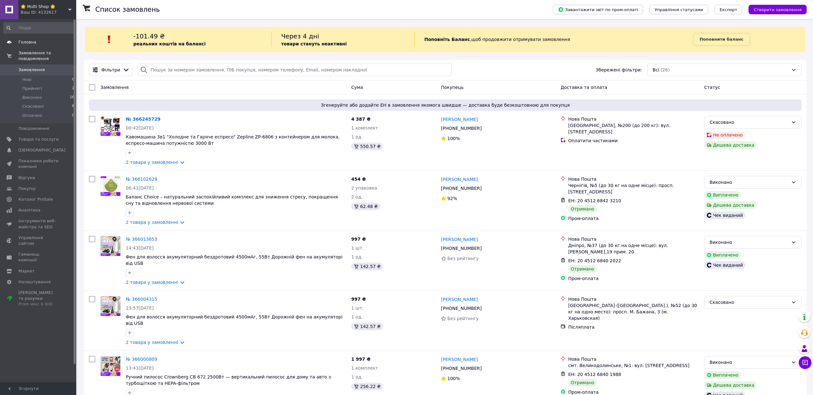
click at [44, 41] on span "Головна" at bounding box center [38, 42] width 40 height 6
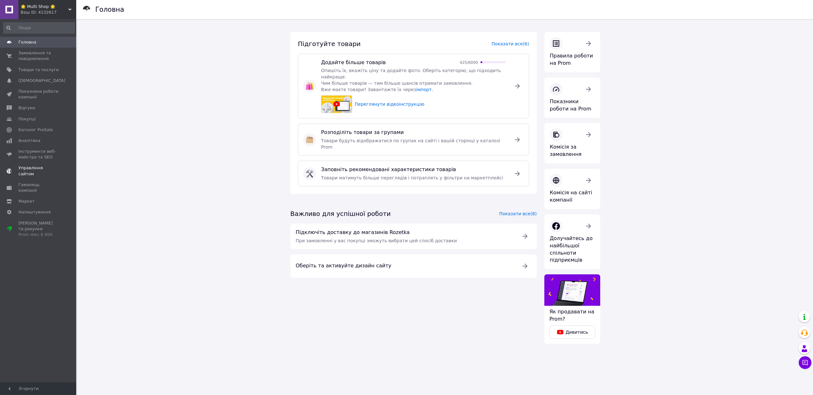
click at [39, 177] on span "Управління сайтом" at bounding box center [38, 170] width 40 height 11
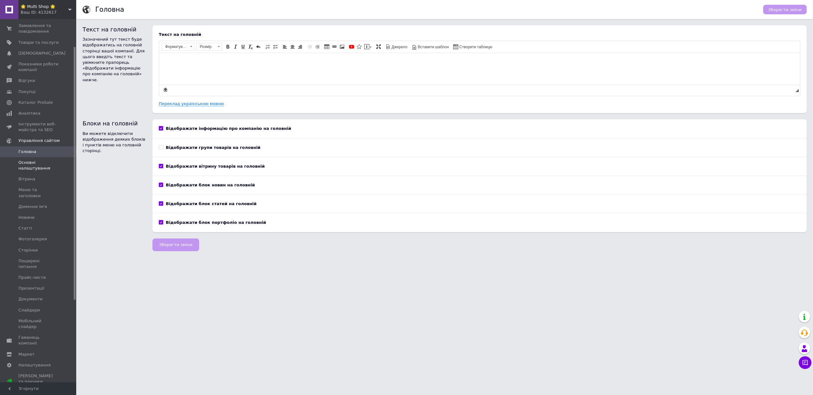
scroll to position [63, 0]
click at [44, 124] on span "Інструменти веб-майстра та SEO" at bounding box center [38, 117] width 40 height 11
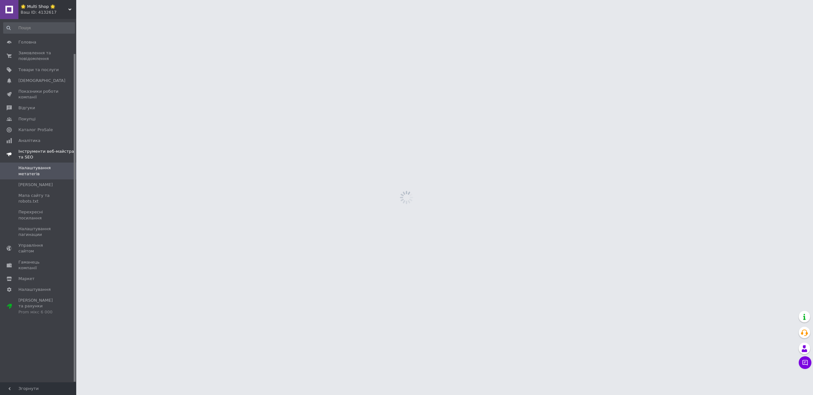
scroll to position [38, 0]
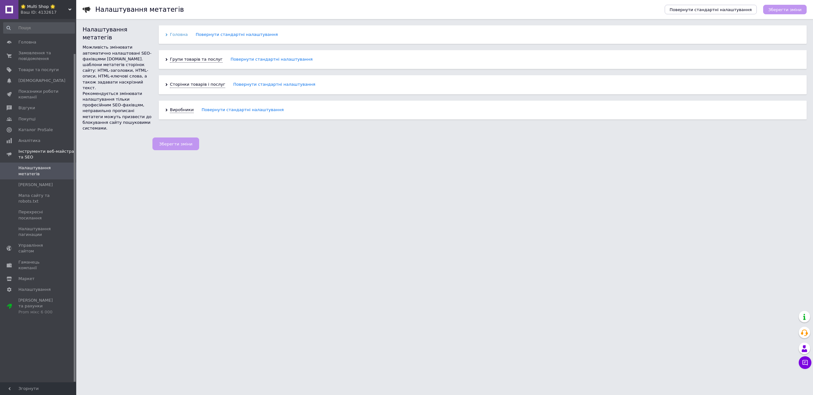
click at [183, 32] on span "Головна" at bounding box center [179, 35] width 18 height 6
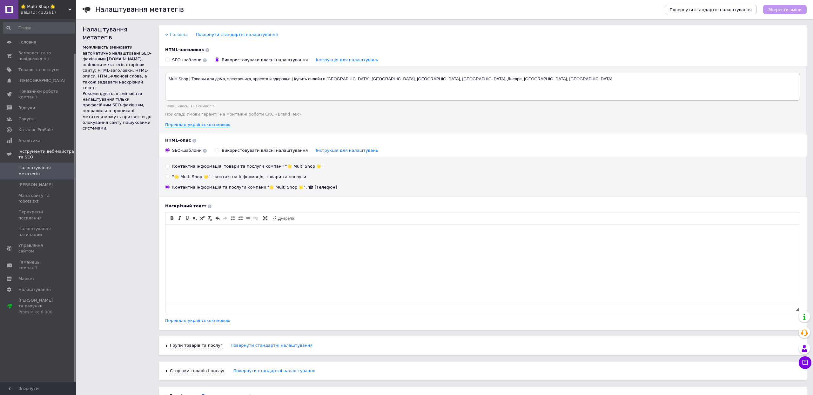
scroll to position [0, 0]
click at [412, 86] on textarea "Multi Shop | Товары для дома, электроника, красота и здоровье | Купить онлайн в…" at bounding box center [482, 87] width 635 height 28
click at [554, 84] on textarea "Multi Shop | Товары для дома, электроника, красота и здоровье | Купить онлайн в…" at bounding box center [482, 87] width 635 height 28
click at [43, 188] on span "[PERSON_NAME]" at bounding box center [35, 185] width 34 height 6
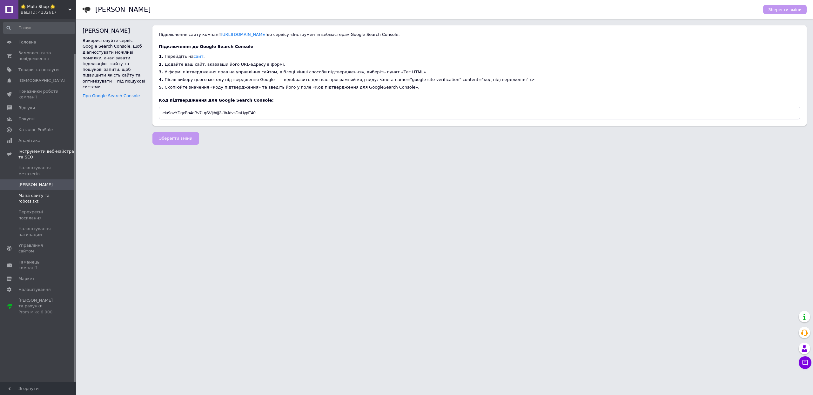
click at [43, 204] on span "Мапа сайту та robots.txt" at bounding box center [38, 198] width 40 height 11
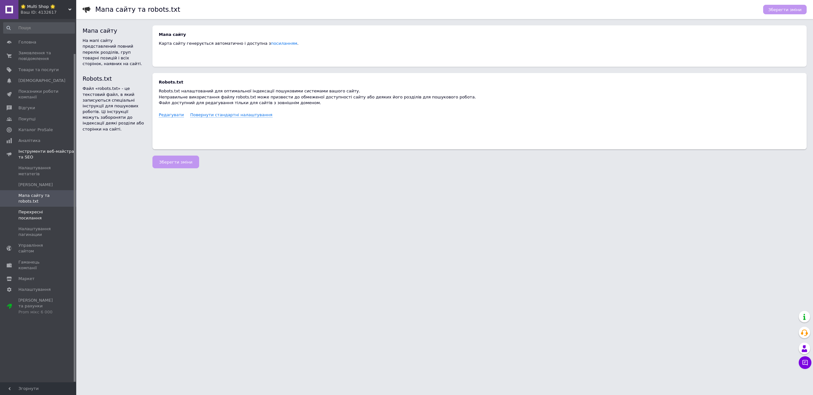
click at [39, 221] on span "Перехресні посилання" at bounding box center [38, 214] width 40 height 11
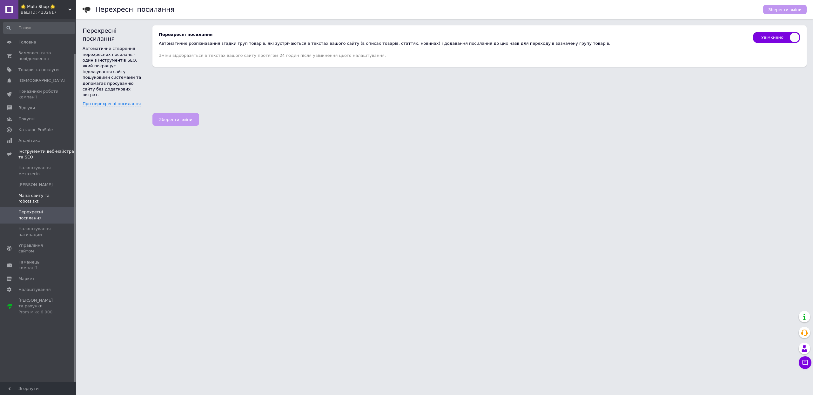
click at [44, 204] on span "Мапа сайту та robots.txt" at bounding box center [38, 198] width 40 height 11
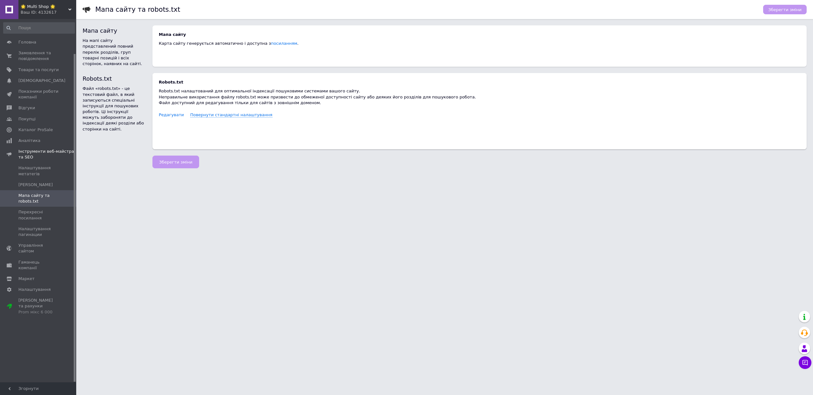
click at [184, 117] on span "Редагувати" at bounding box center [171, 114] width 25 height 5
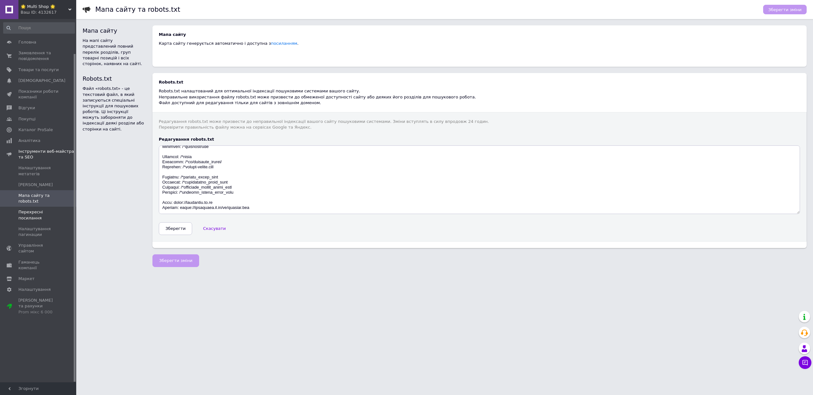
click at [41, 221] on span "Перехресні посилання" at bounding box center [38, 214] width 40 height 11
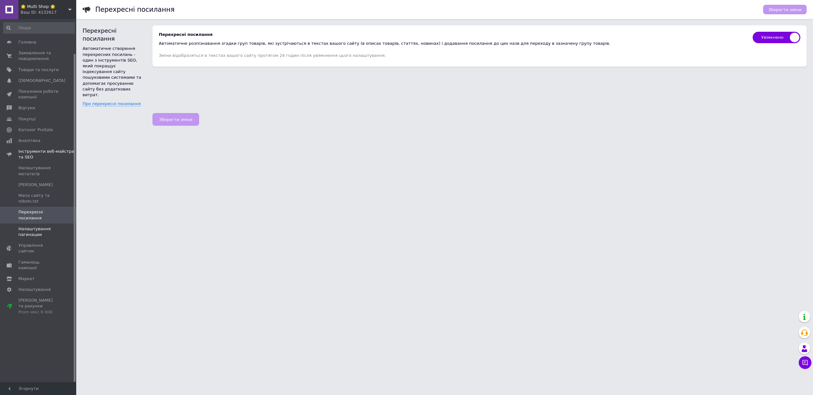
click at [41, 238] on span "Налаштування пагинации" at bounding box center [38, 231] width 40 height 11
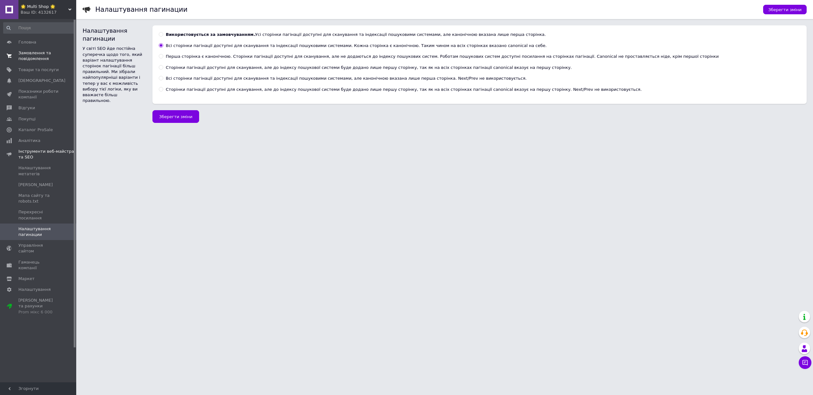
click at [50, 62] on span "Замовлення та повідомлення" at bounding box center [38, 55] width 40 height 11
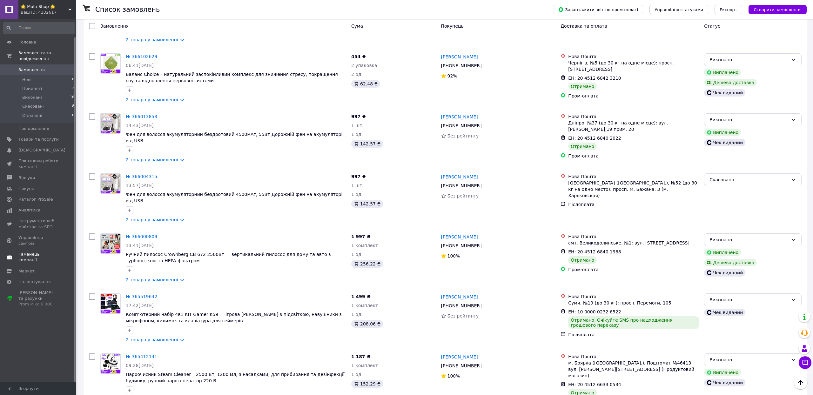
scroll to position [19, 0]
click at [42, 216] on link "Аналітика" at bounding box center [39, 210] width 78 height 11
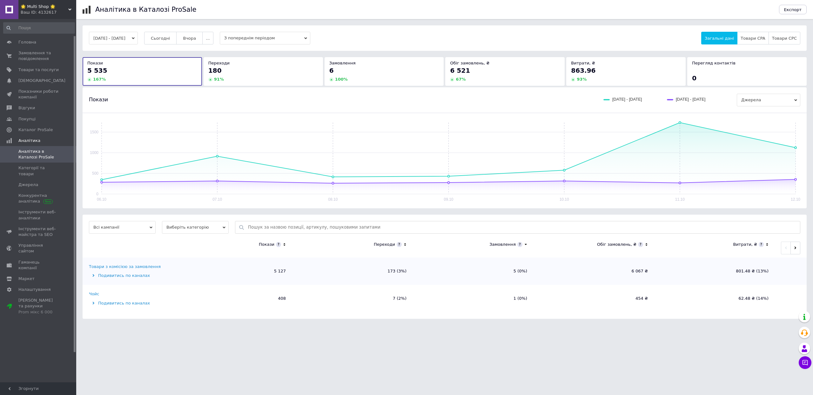
click at [117, 285] on td "Товари з комісією за замовлення Подивитись по каналах" at bounding box center [127, 271] width 89 height 27
click at [114, 278] on div "Подивитись по каналах" at bounding box center [129, 276] width 81 height 6
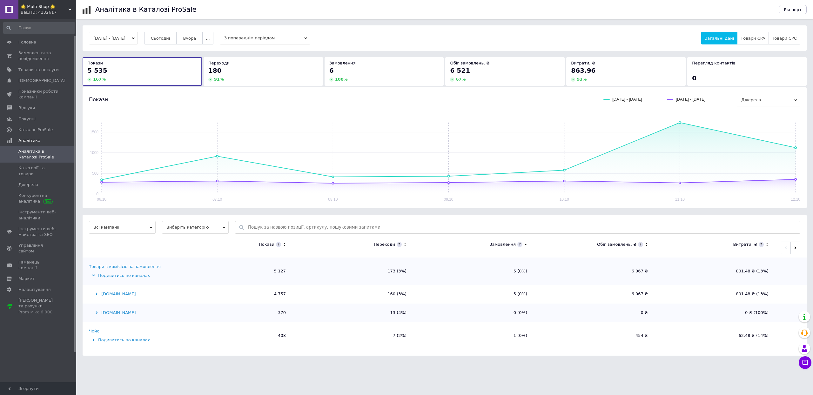
click at [119, 343] on div "Подивитись по каналах" at bounding box center [129, 340] width 81 height 6
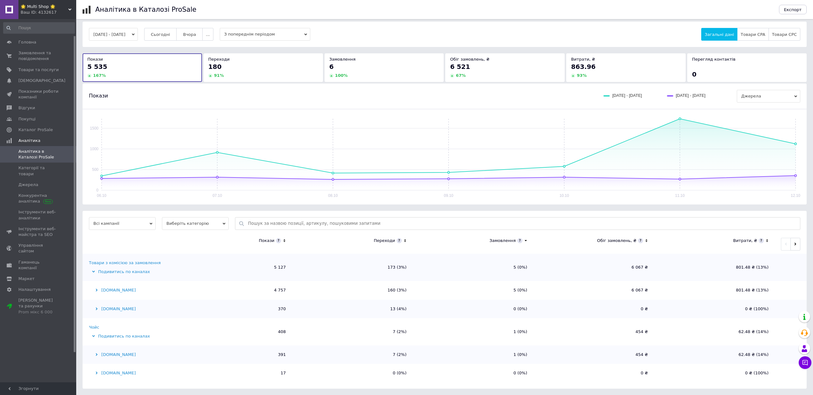
scroll to position [39, 0]
click at [114, 306] on div "[DOMAIN_NAME]" at bounding box center [129, 309] width 81 height 6
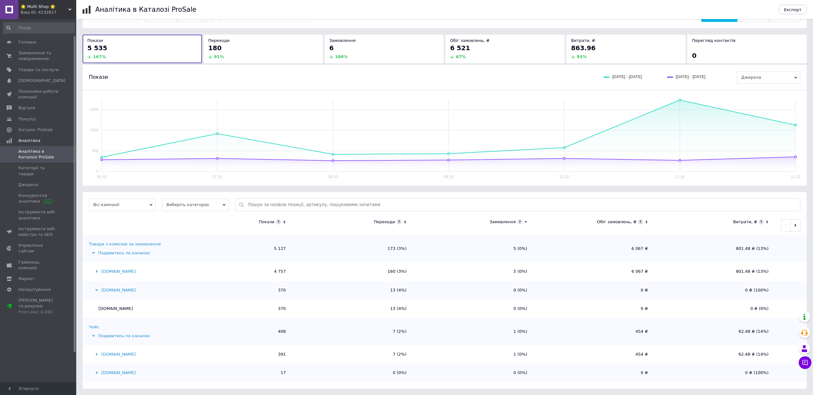
click at [114, 293] on div "[DOMAIN_NAME]" at bounding box center [129, 290] width 81 height 6
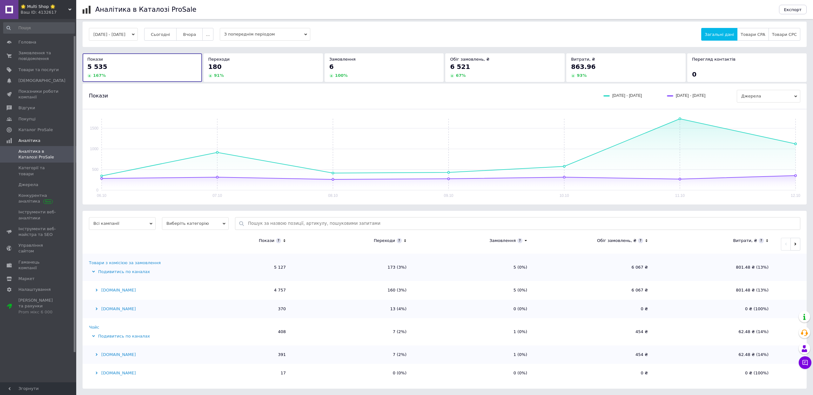
click at [114, 287] on div "[DOMAIN_NAME]" at bounding box center [129, 290] width 81 height 6
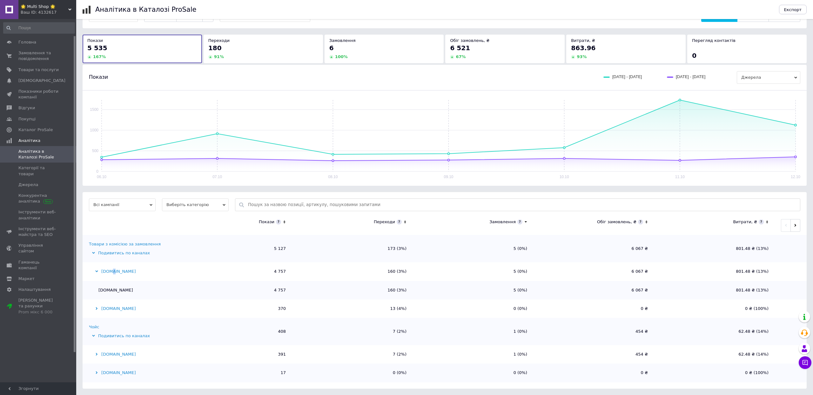
click at [114, 274] on div "[DOMAIN_NAME]" at bounding box center [129, 272] width 81 height 6
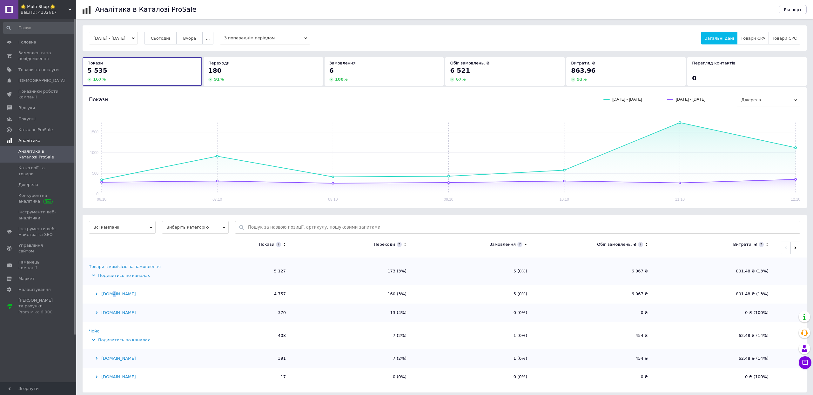
scroll to position [0, 0]
click at [39, 7] on span "🌟 Multi Shop 🌟" at bounding box center [45, 7] width 48 height 6
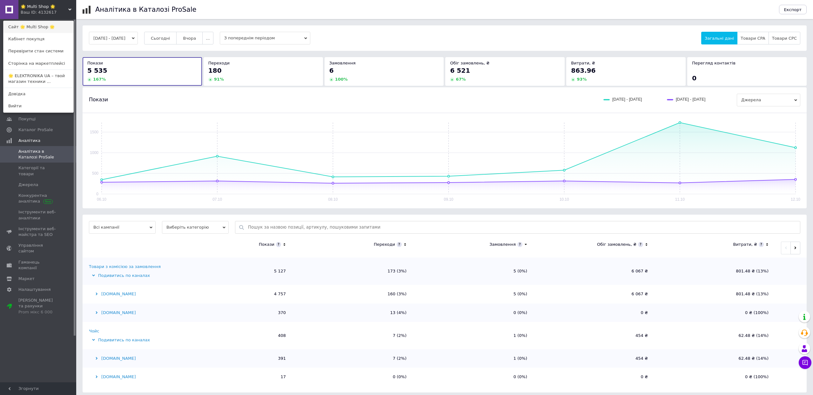
click at [45, 28] on link "Сайт 🌟 Multi Shop 🌟" at bounding box center [38, 27] width 70 height 12
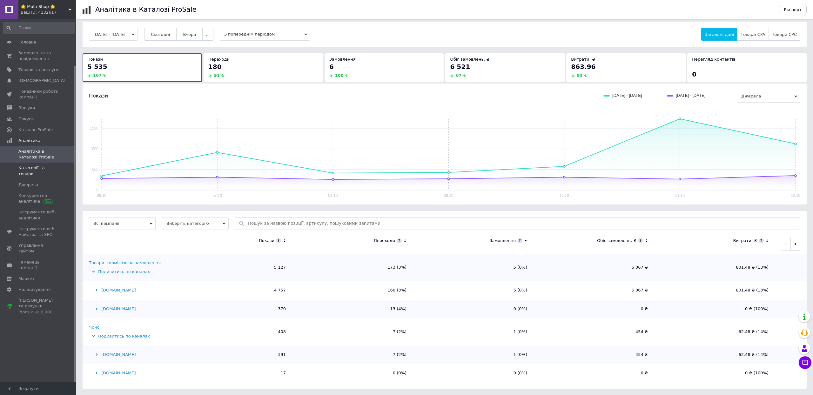
scroll to position [39, 0]
click at [33, 188] on span "Джерела" at bounding box center [28, 185] width 20 height 6
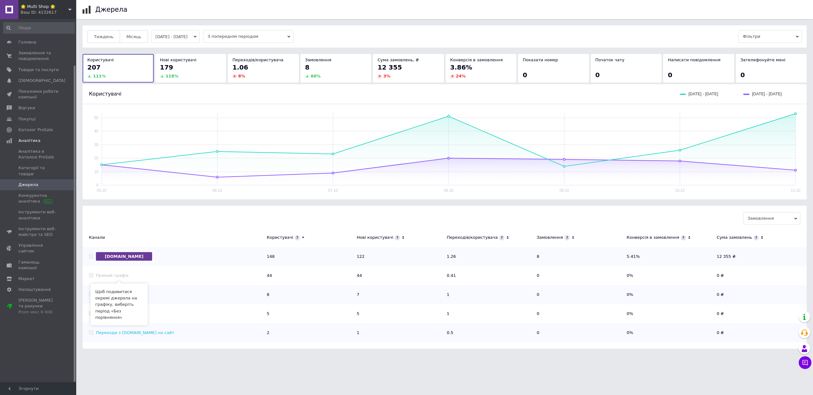
click at [130, 316] on link "Пошукові системи" at bounding box center [116, 313] width 40 height 5
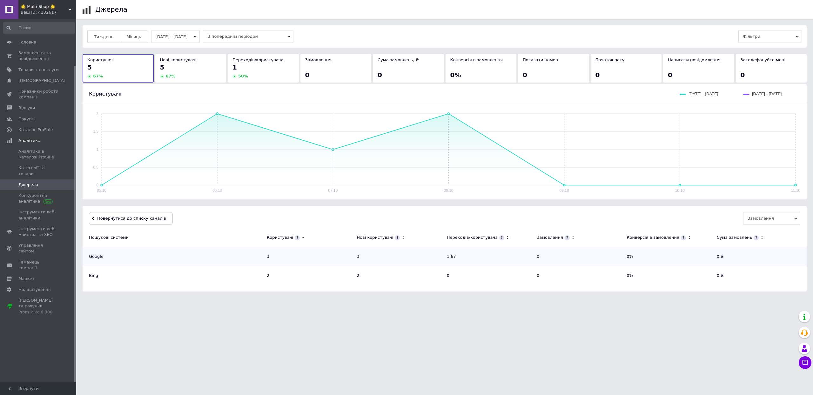
click at [267, 266] on td "3" at bounding box center [312, 256] width 90 height 19
click at [166, 221] on span "Повернутися до списку каналів" at bounding box center [131, 218] width 70 height 5
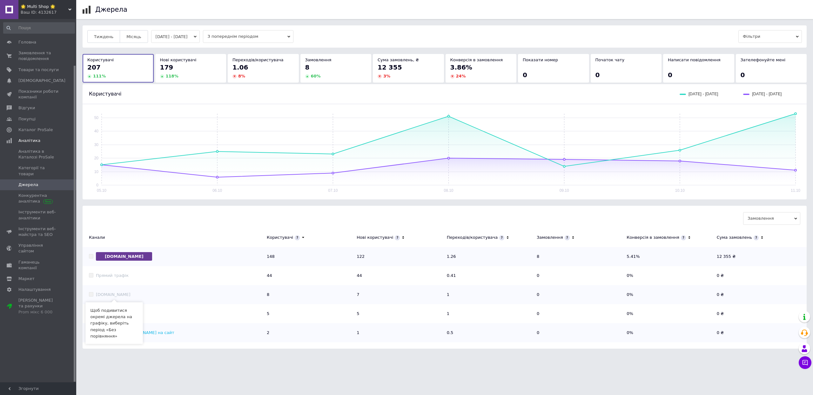
click at [118, 278] on div "Прямий трафік" at bounding box center [112, 276] width 33 height 6
click at [202, 70] on div "Нові користувачі 179 118 %" at bounding box center [191, 68] width 62 height 22
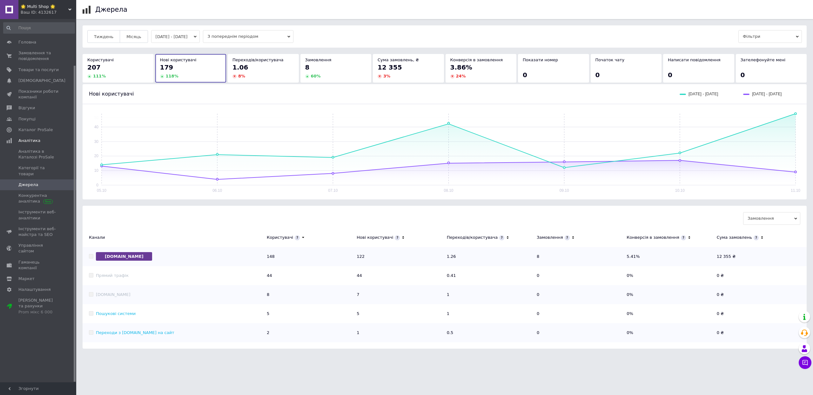
click at [132, 72] on div "207" at bounding box center [118, 67] width 62 height 9
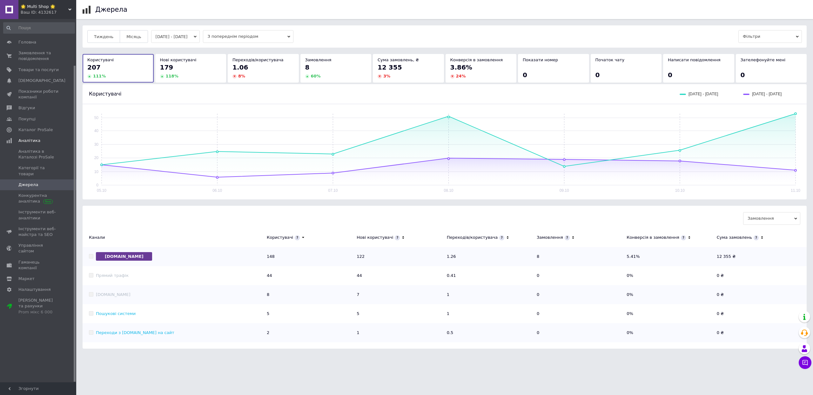
click at [201, 79] on div "118 %" at bounding box center [191, 76] width 62 height 6
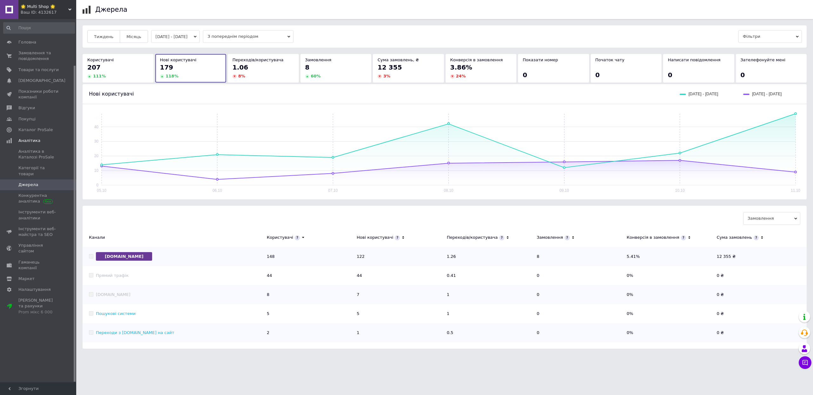
click at [236, 71] on span "1.06" at bounding box center [240, 68] width 16 height 8
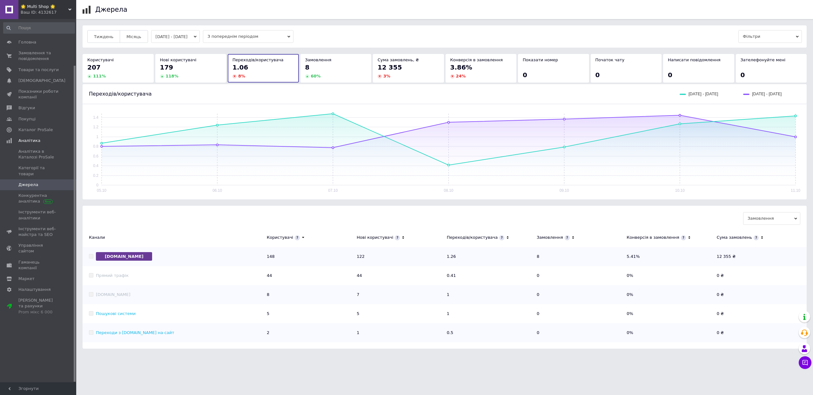
click at [321, 72] on div "8" at bounding box center [336, 67] width 62 height 9
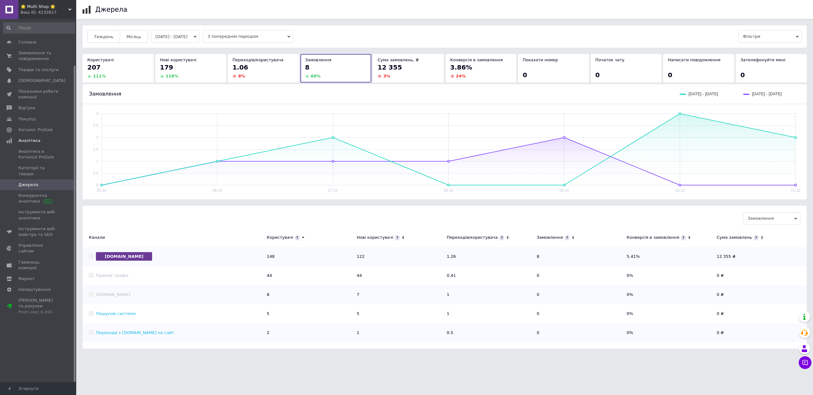
click at [128, 72] on div "207" at bounding box center [118, 67] width 62 height 9
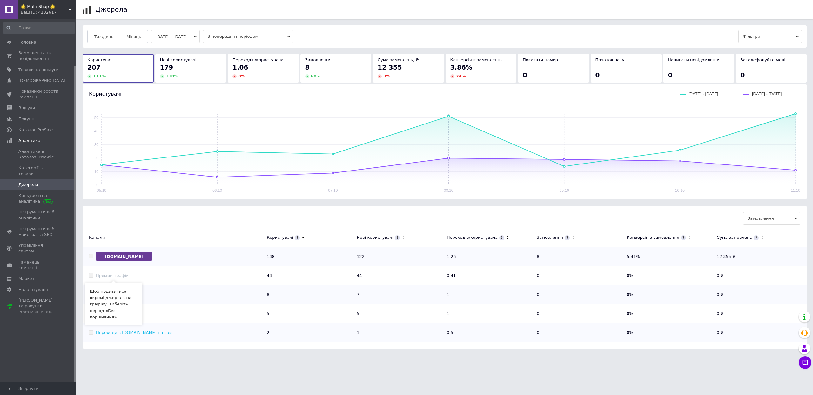
click at [107, 261] on span "[DOMAIN_NAME]" at bounding box center [124, 256] width 56 height 9
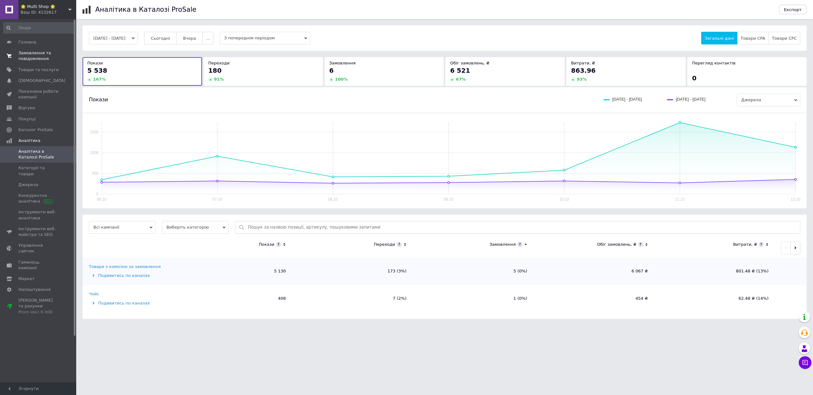
click at [23, 62] on span "Замовлення та повідомлення" at bounding box center [38, 55] width 40 height 11
